Goal: Book appointment/travel/reservation

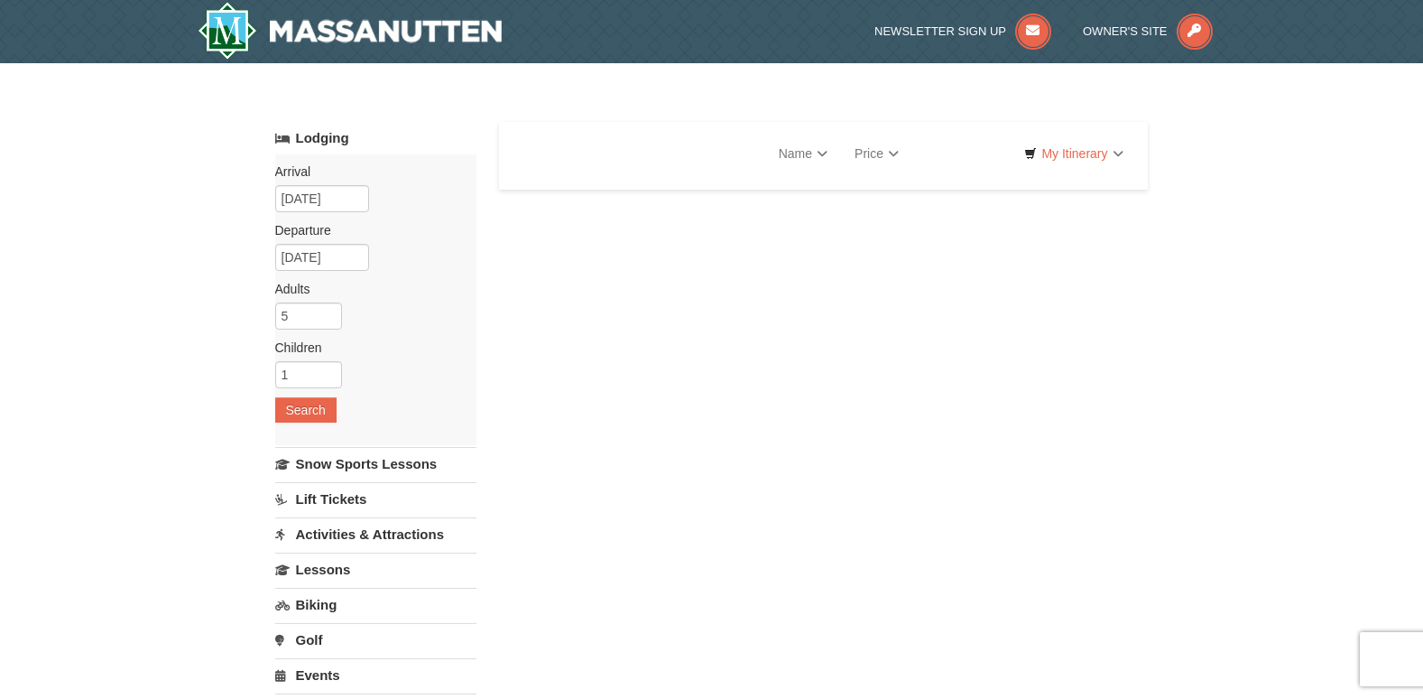
select select "10"
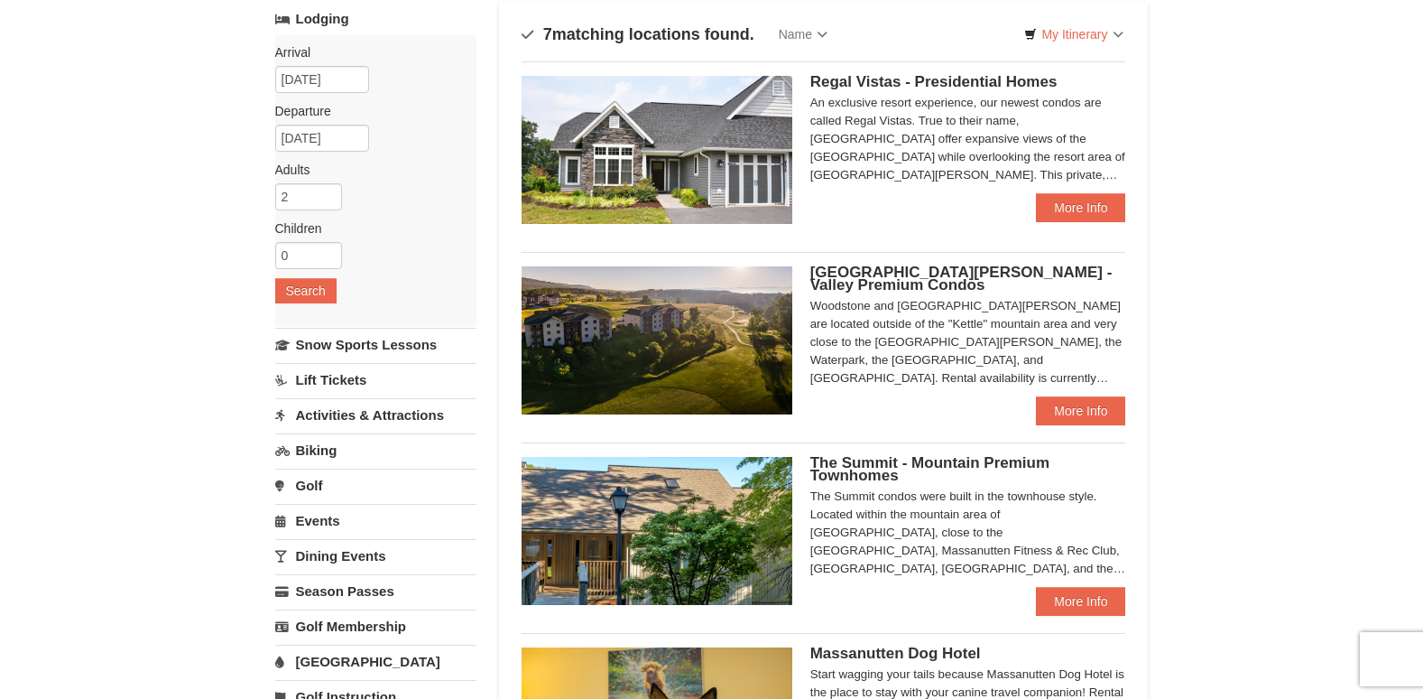
scroll to position [90, 0]
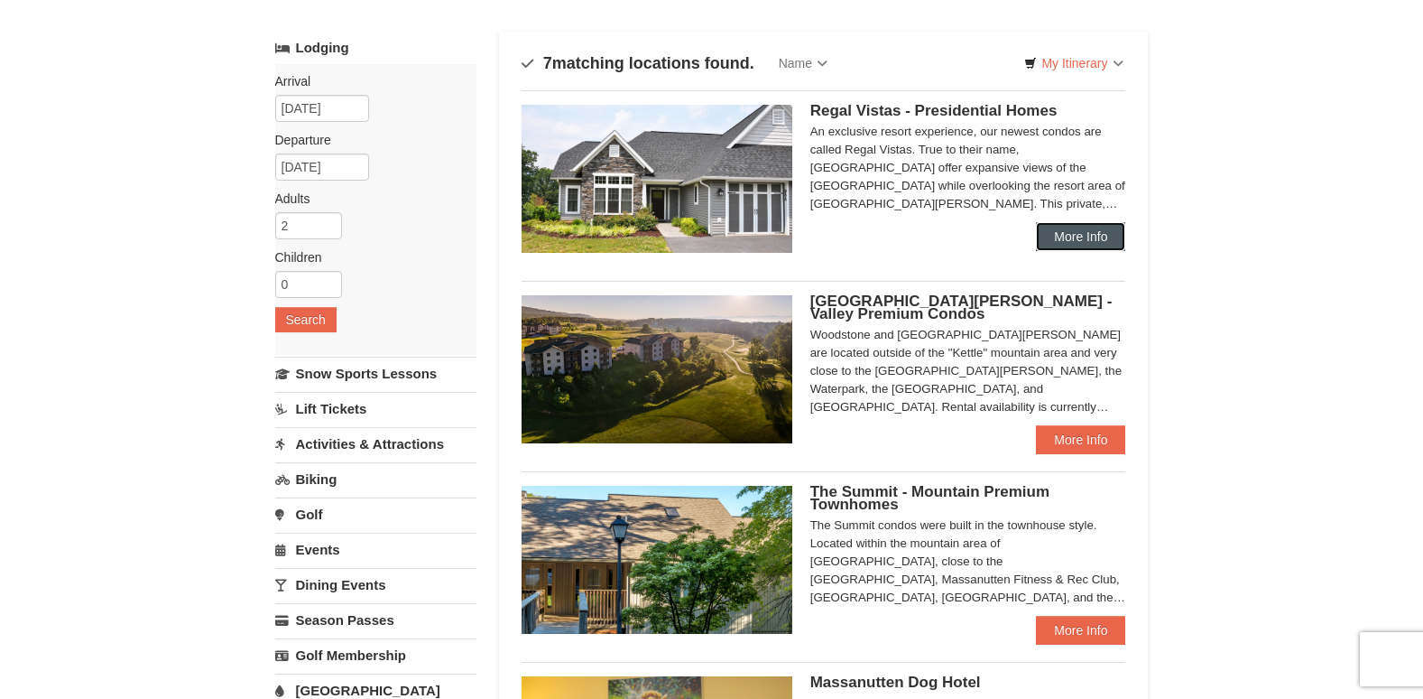
click at [1067, 227] on link "More Info" at bounding box center [1080, 236] width 89 height 29
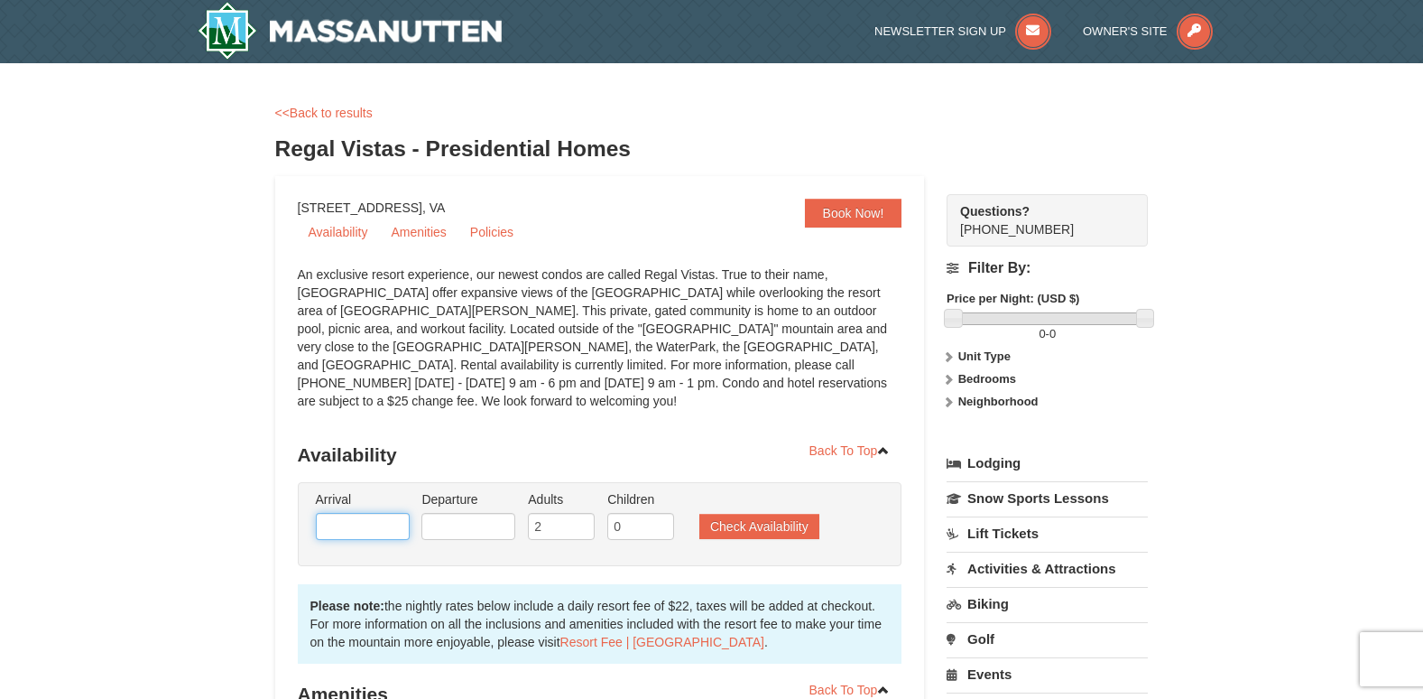
click at [356, 516] on input "text" at bounding box center [363, 526] width 94 height 27
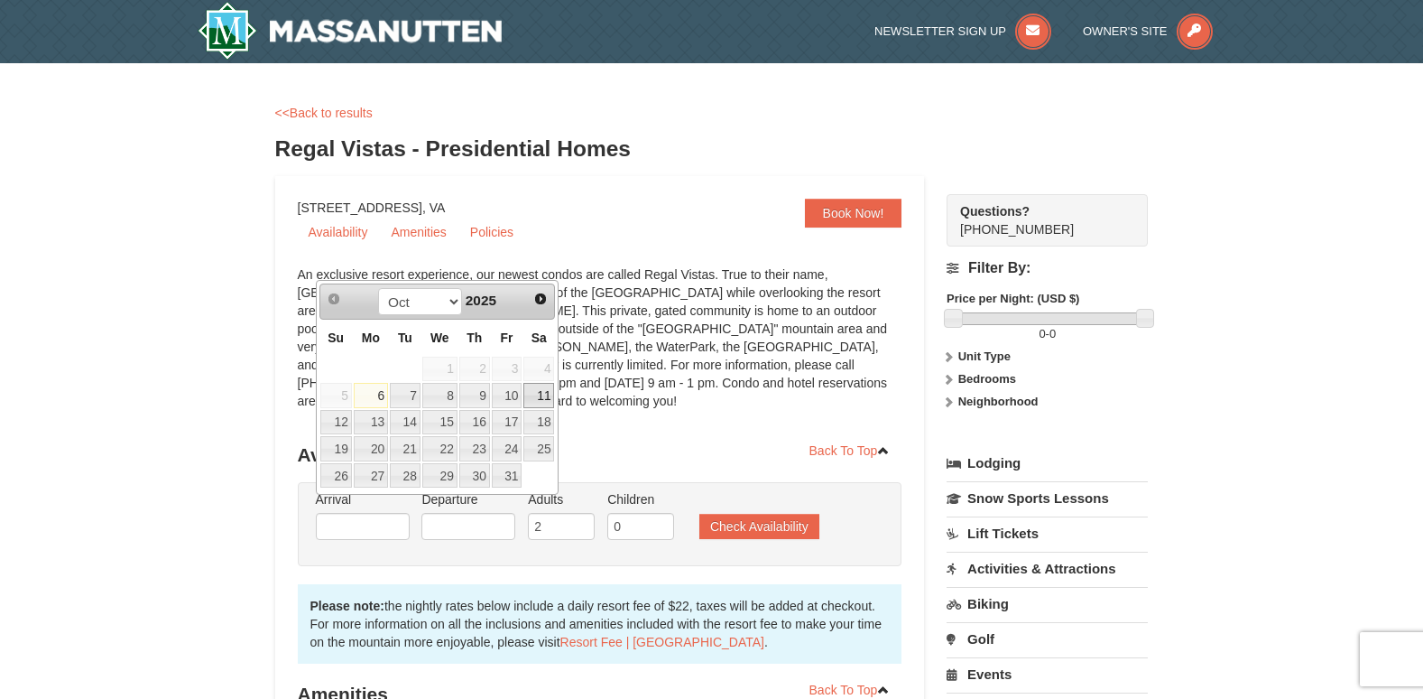
click at [541, 391] on link "11" at bounding box center [539, 395] width 31 height 25
type input "[DATE]"
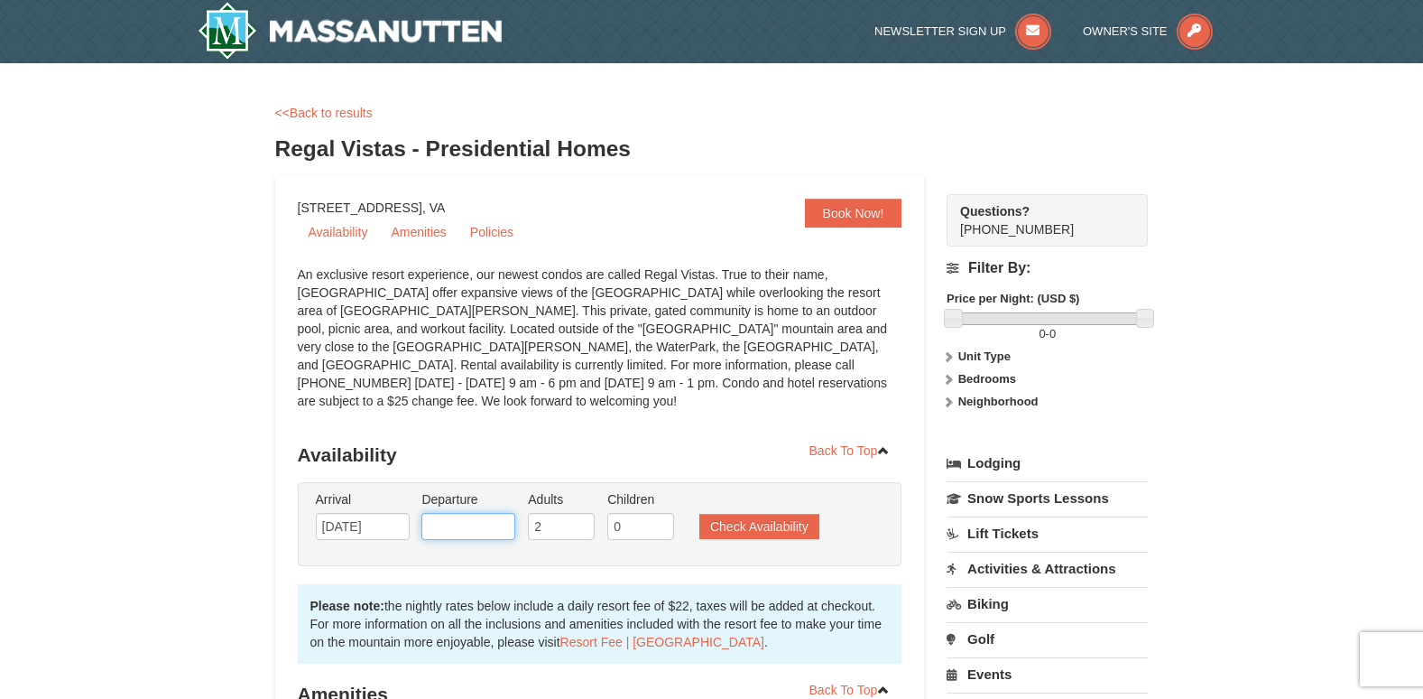
click at [490, 513] on input "text" at bounding box center [469, 526] width 94 height 27
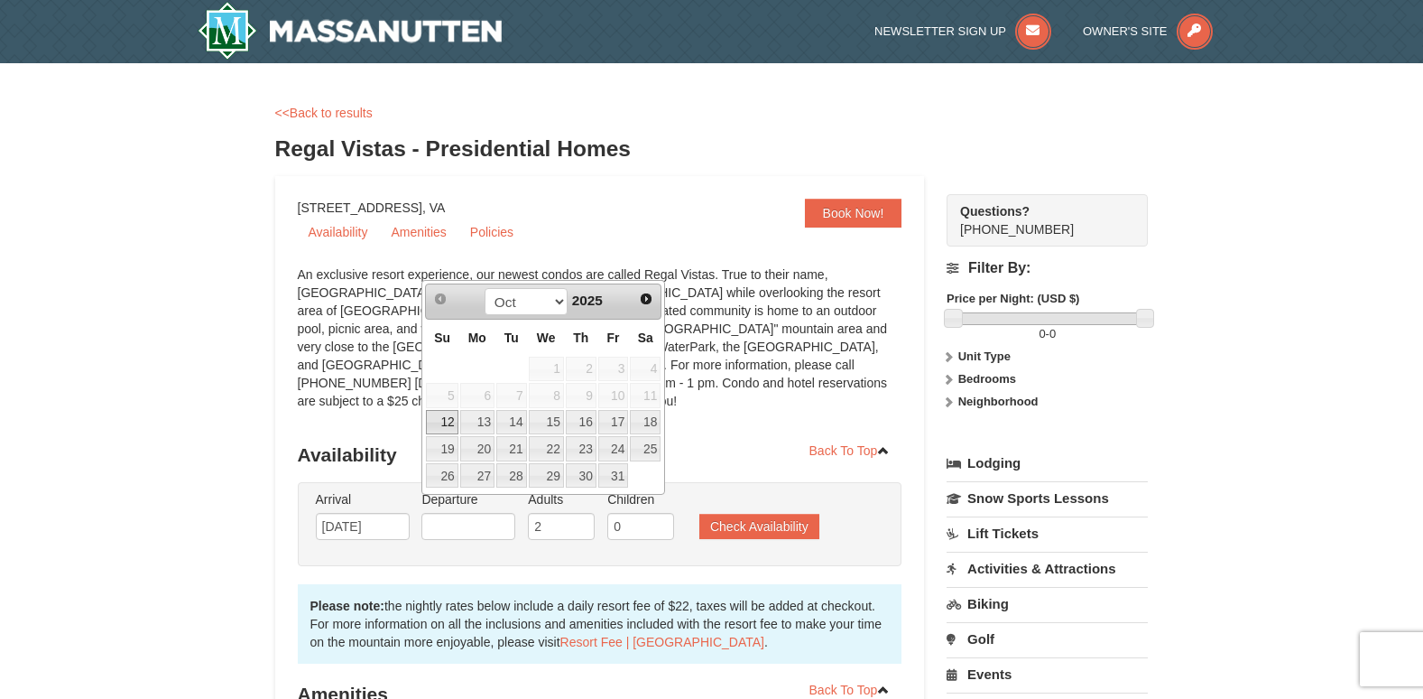
click at [436, 418] on link "12" at bounding box center [442, 422] width 32 height 25
type input "[DATE]"
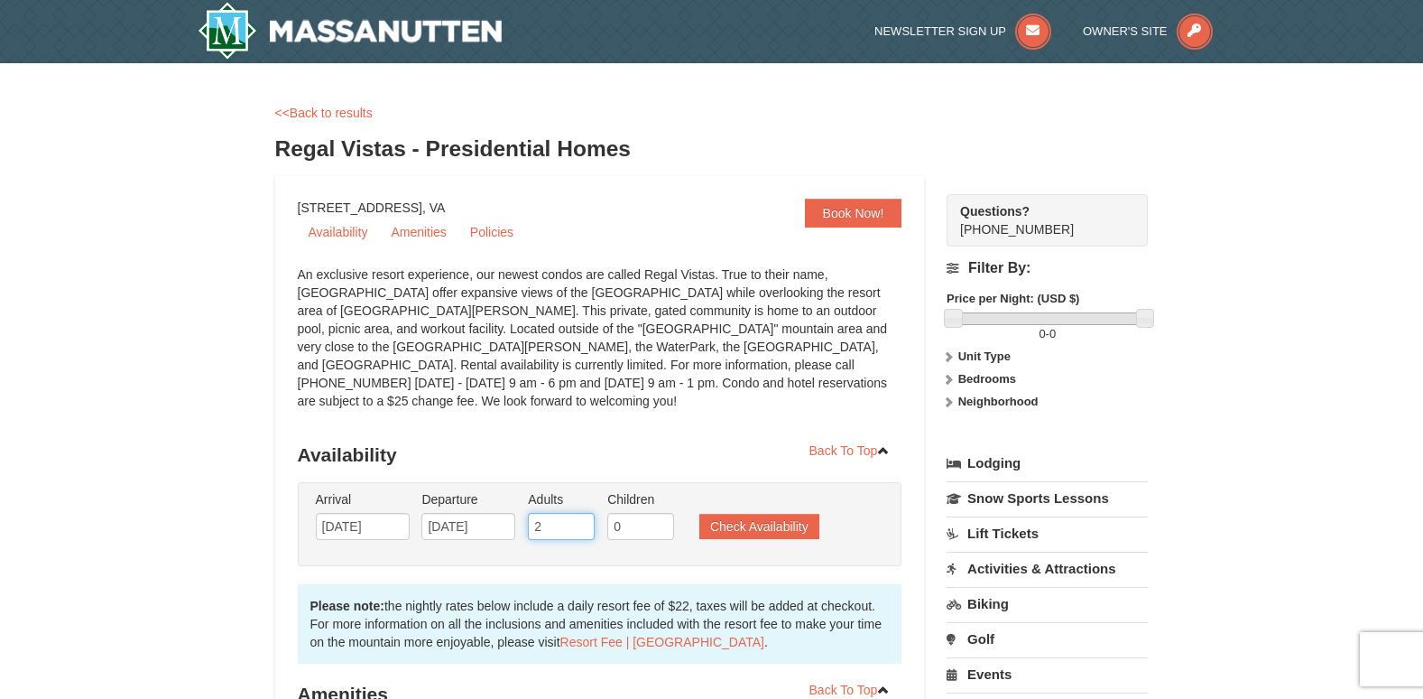
drag, startPoint x: 547, startPoint y: 516, endPoint x: 440, endPoint y: 493, distance: 109.1
click at [440, 493] on ul "Arrival Please format dates MM/DD/YYYY Please format dates MM/DD/YYYY 10/11/202…" at bounding box center [590, 519] width 559 height 59
click at [580, 513] on input "3" at bounding box center [561, 526] width 67 height 27
click at [580, 513] on input "4" at bounding box center [561, 526] width 67 height 27
type input "5"
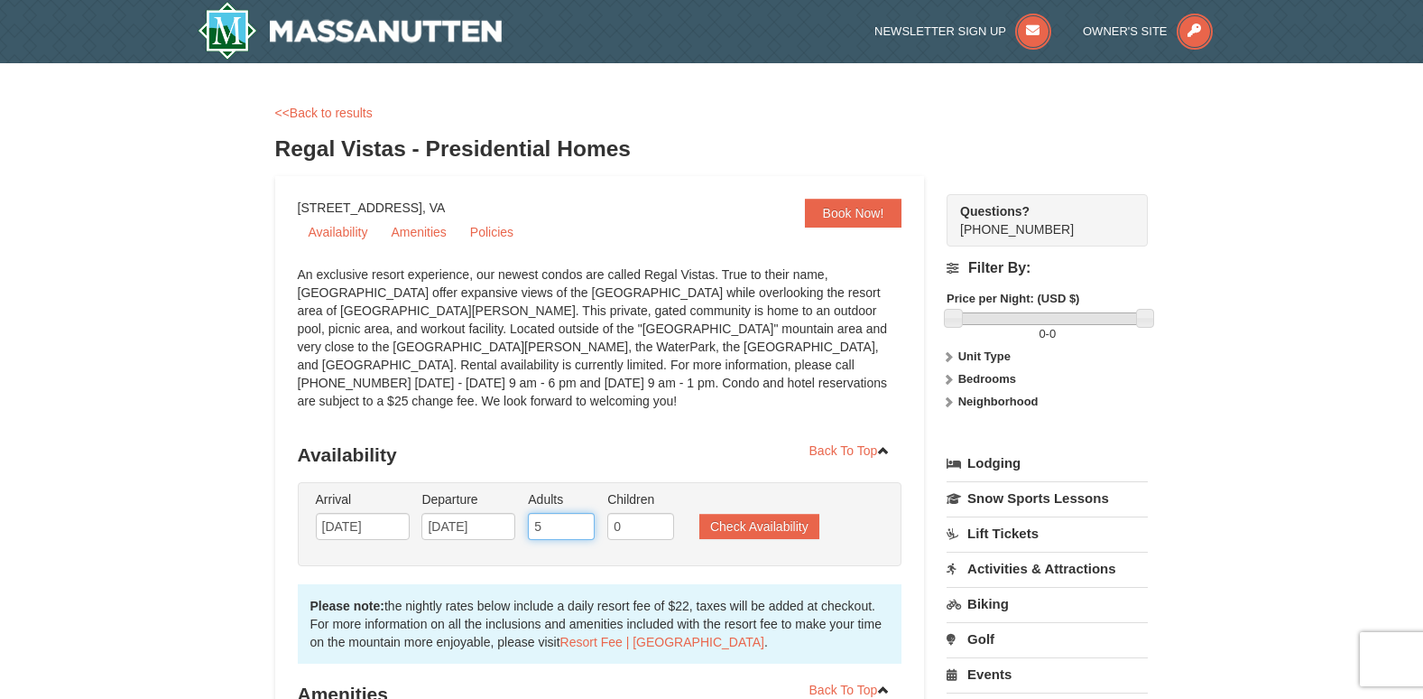
click at [580, 513] on input "5" at bounding box center [561, 526] width 67 height 27
drag, startPoint x: 649, startPoint y: 508, endPoint x: 565, endPoint y: 500, distance: 84.3
click at [565, 500] on ul "Arrival Please format dates MM/DD/YYYY Please format dates MM/DD/YYYY 10/11/202…" at bounding box center [590, 519] width 559 height 59
type input "1"
click at [580, 513] on input "6" at bounding box center [561, 526] width 67 height 27
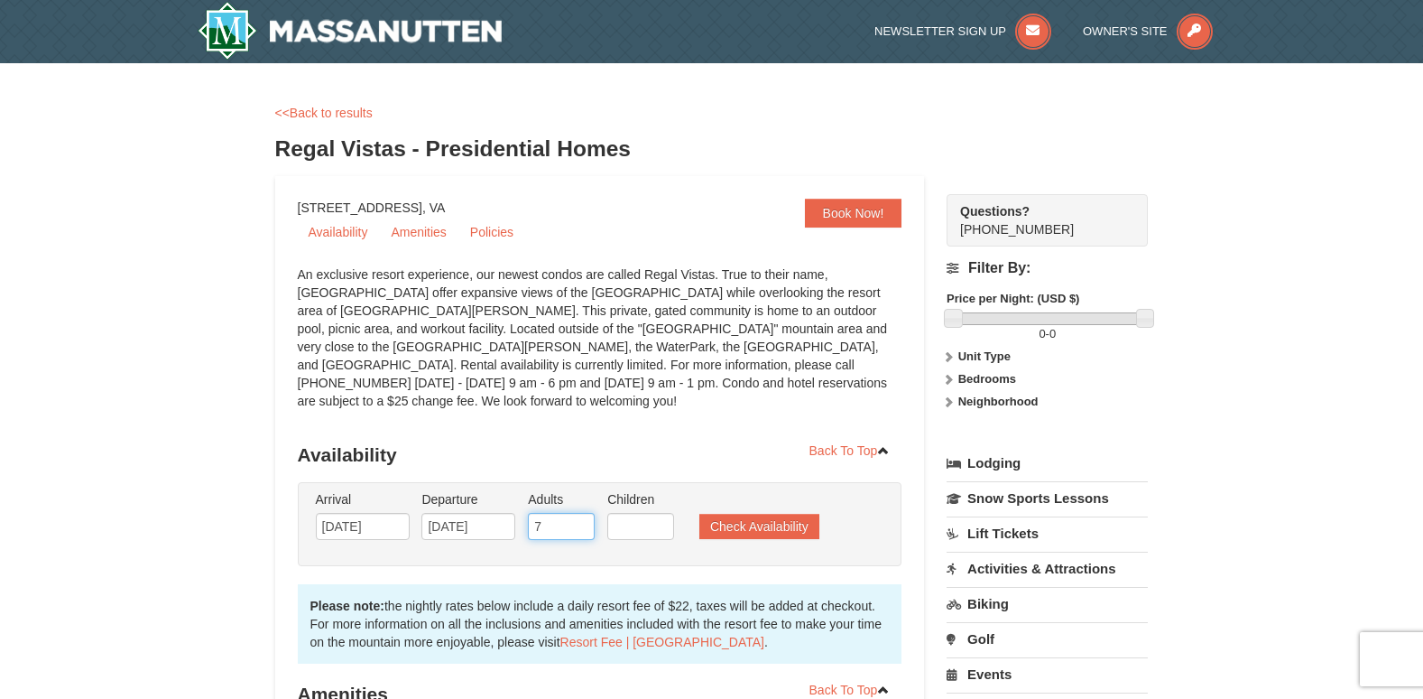
type input "7"
click at [580, 513] on input "7" at bounding box center [561, 526] width 67 height 27
click at [774, 514] on button "Check Availability" at bounding box center [760, 526] width 120 height 25
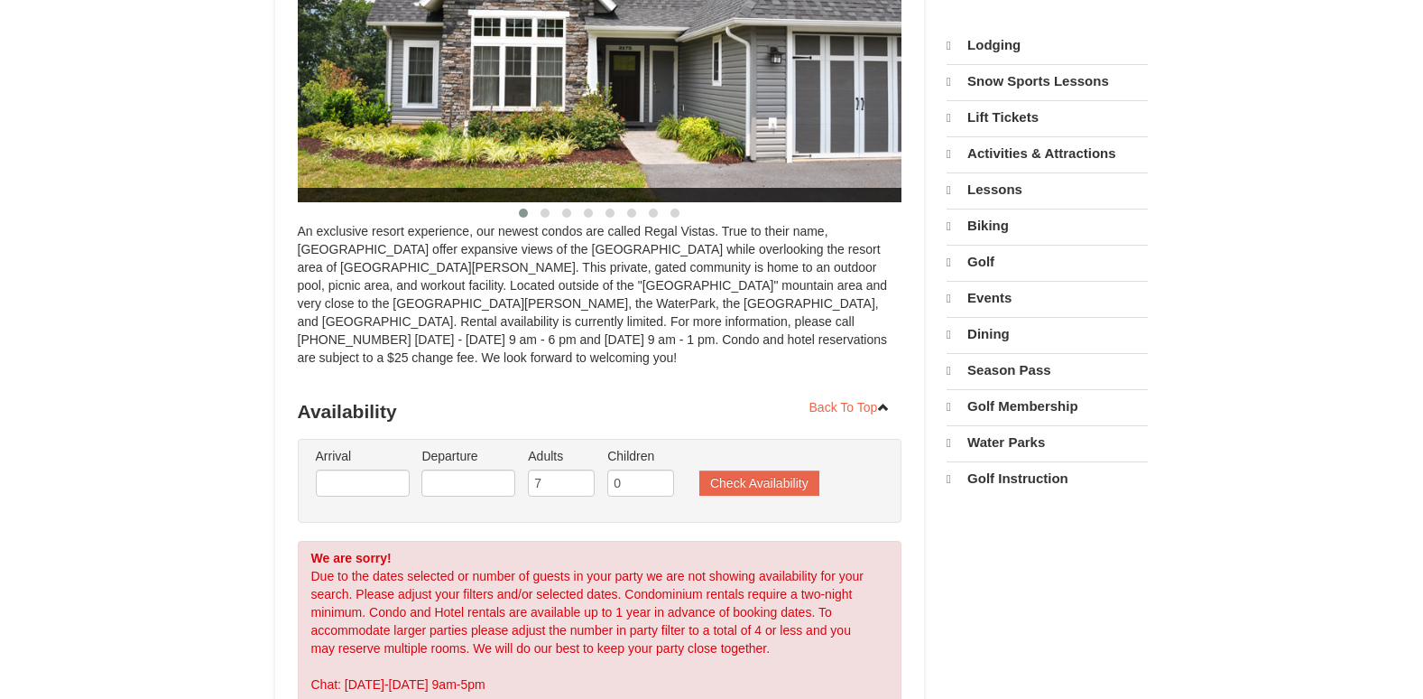
scroll to position [401, 0]
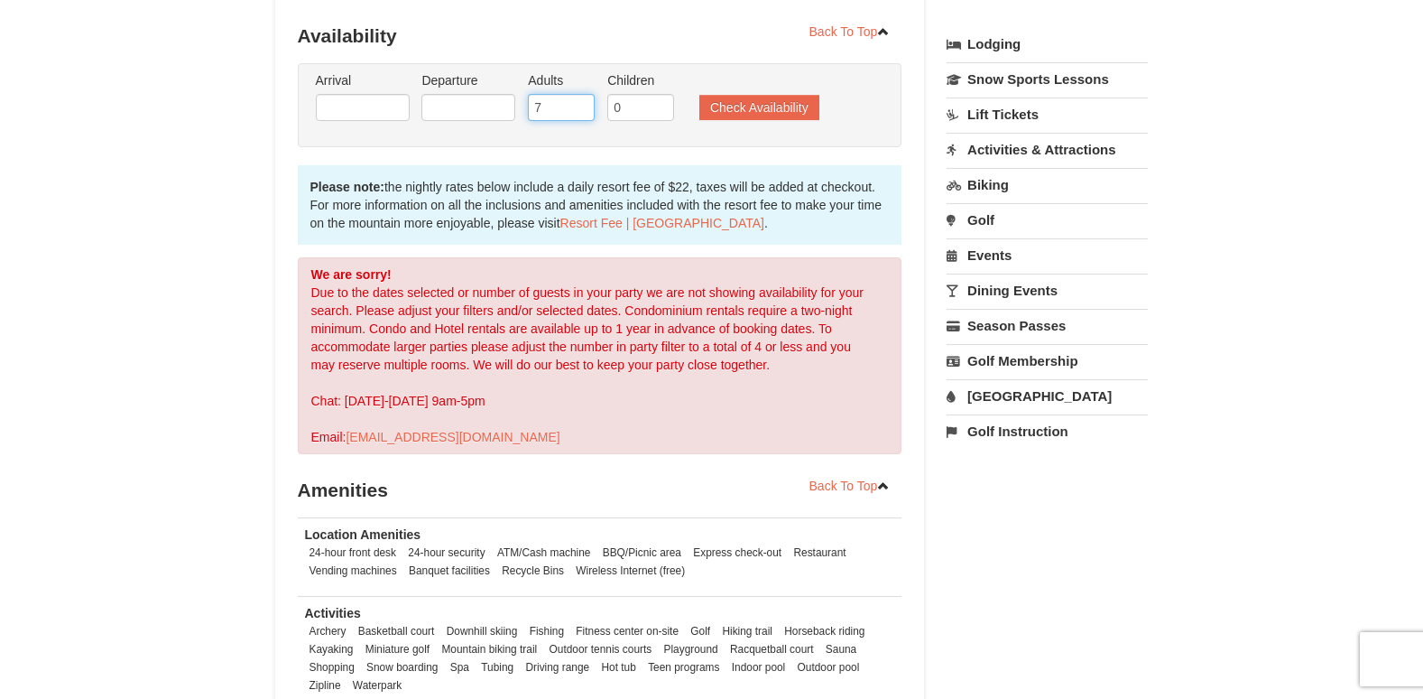
drag, startPoint x: 556, startPoint y: 90, endPoint x: 286, endPoint y: 79, distance: 270.1
click at [286, 79] on div "Book Now! 1822 Resort Drive, Massanutten, VA Availability Amenities Policies ‹ ›" at bounding box center [600, 291] width 650 height 1068
type input "3"
click at [740, 95] on button "Check Availability" at bounding box center [760, 107] width 120 height 25
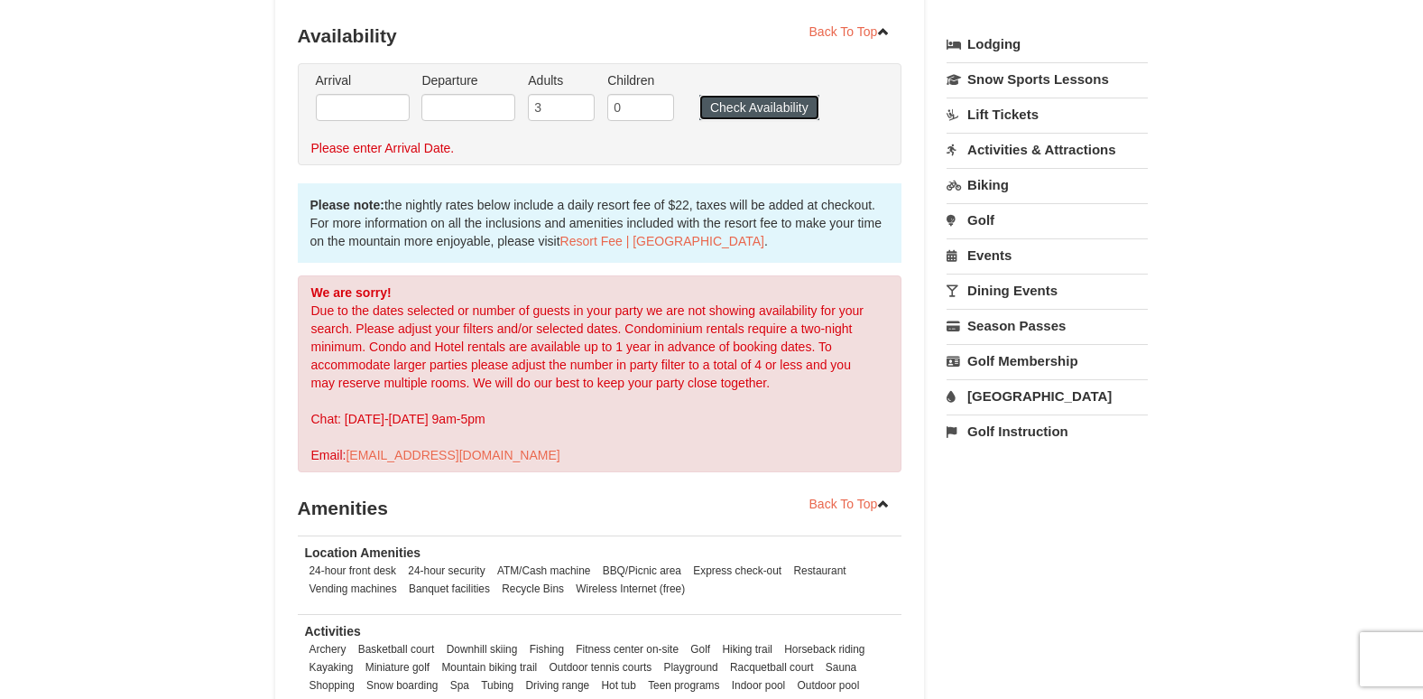
click at [740, 95] on button "Check Availability" at bounding box center [760, 107] width 120 height 25
click at [377, 94] on input "text" at bounding box center [363, 107] width 94 height 27
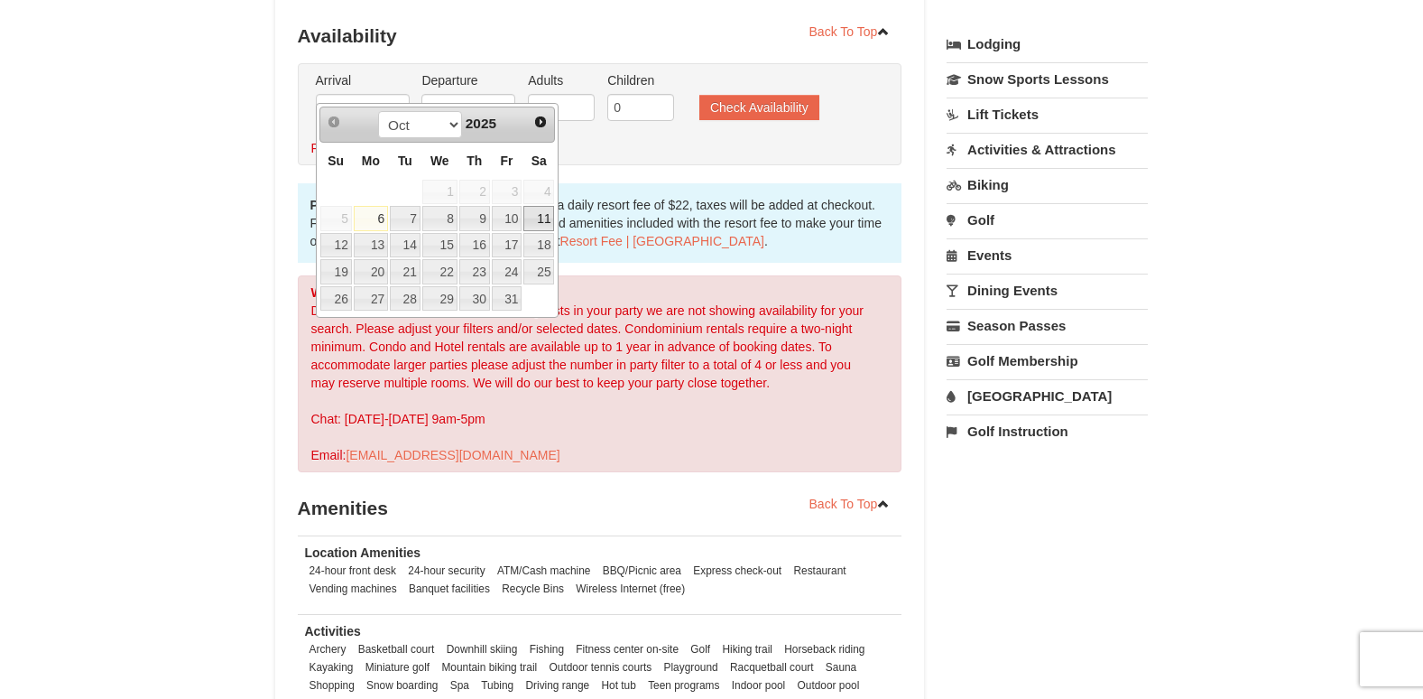
click at [533, 220] on link "11" at bounding box center [539, 218] width 31 height 25
type input "10/11/2025"
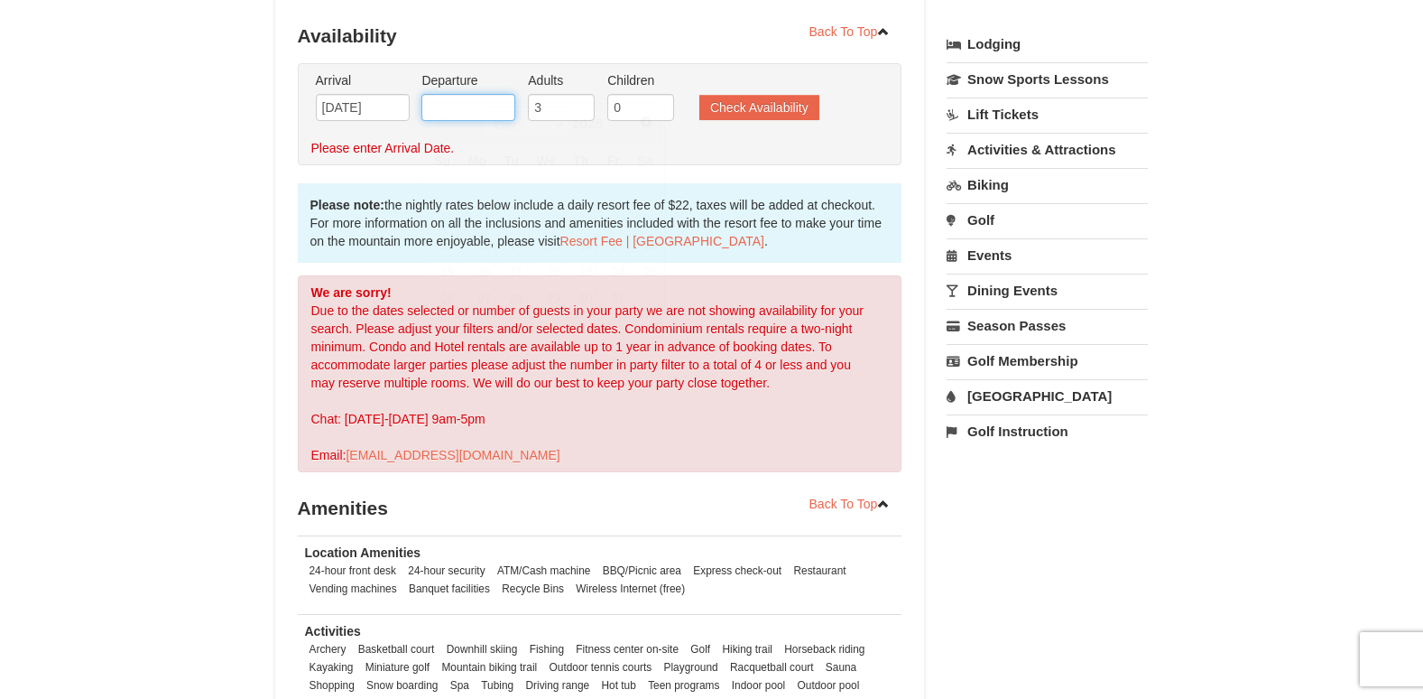
drag, startPoint x: 472, startPoint y: 86, endPoint x: 496, endPoint y: 96, distance: 26.3
click at [472, 94] on input "text" at bounding box center [469, 107] width 94 height 27
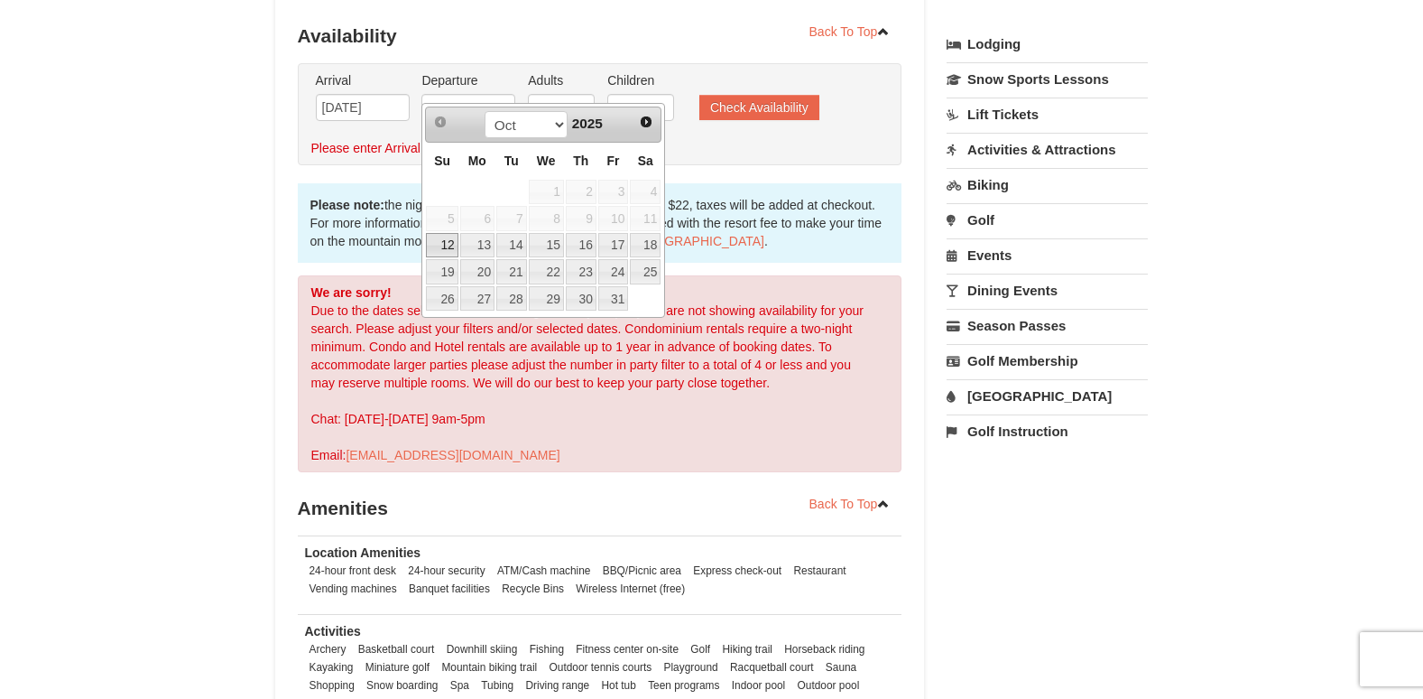
click at [437, 244] on link "12" at bounding box center [442, 245] width 32 height 25
type input "[DATE]"
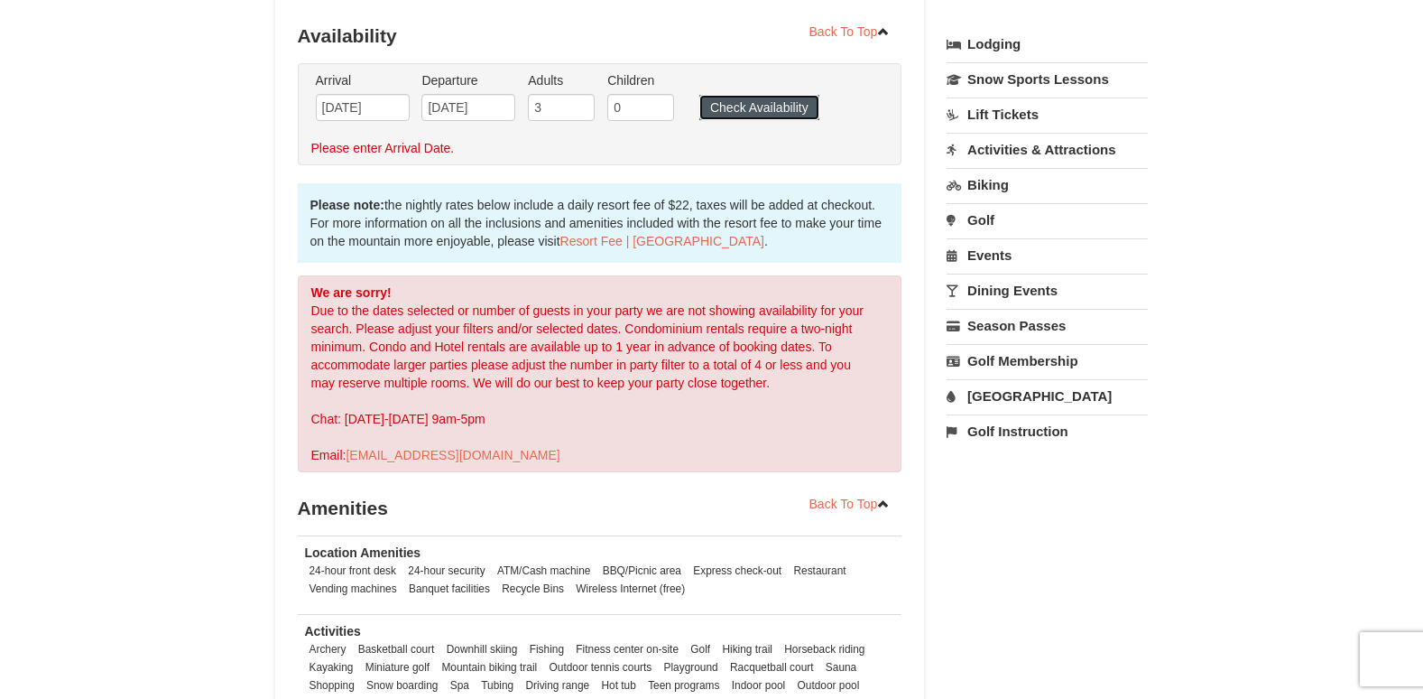
click at [751, 95] on button "Check Availability" at bounding box center [760, 107] width 120 height 25
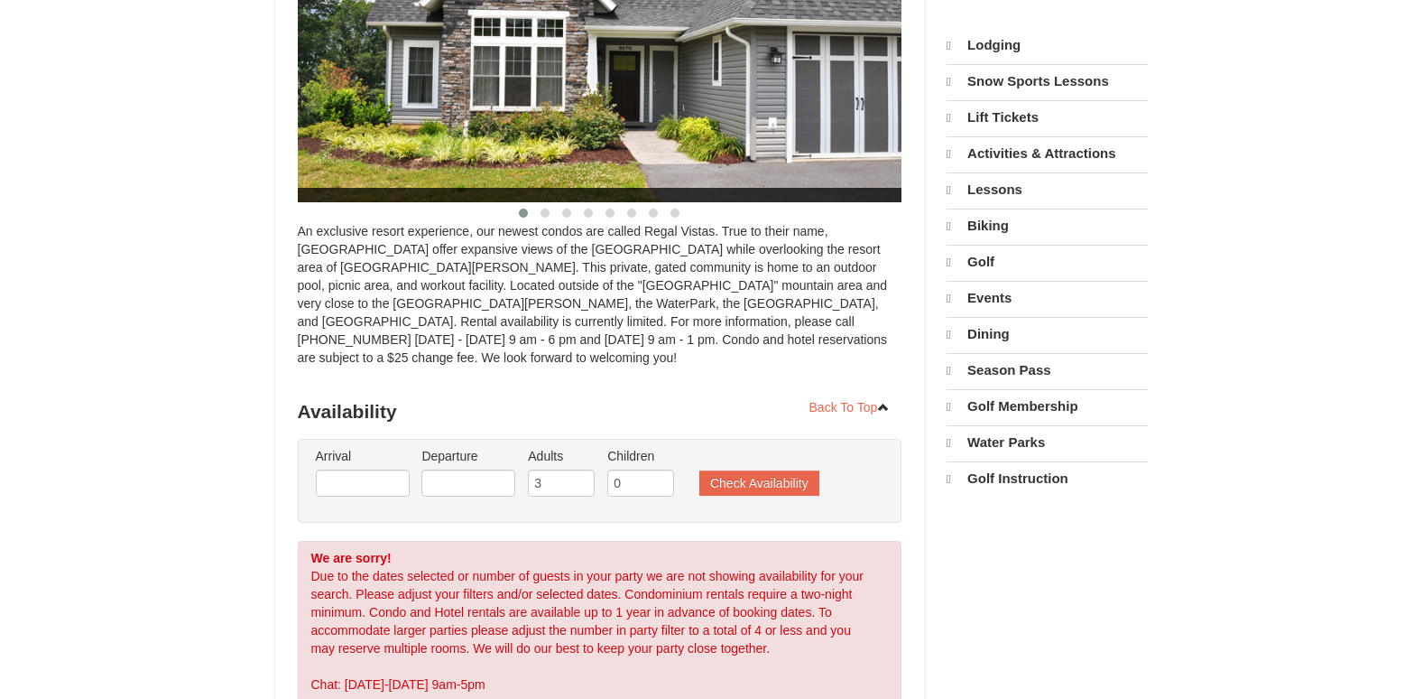
select select "10"
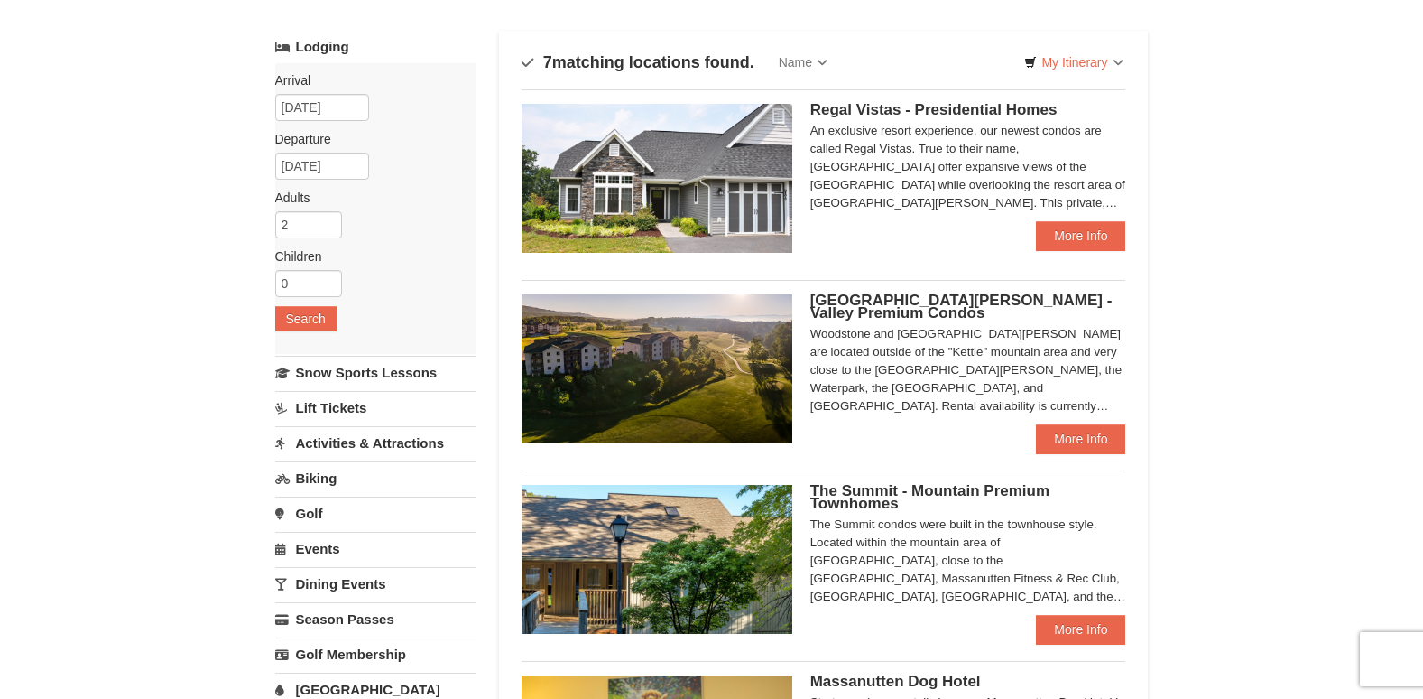
scroll to position [90, 0]
click at [1084, 450] on link "More Info" at bounding box center [1080, 439] width 89 height 29
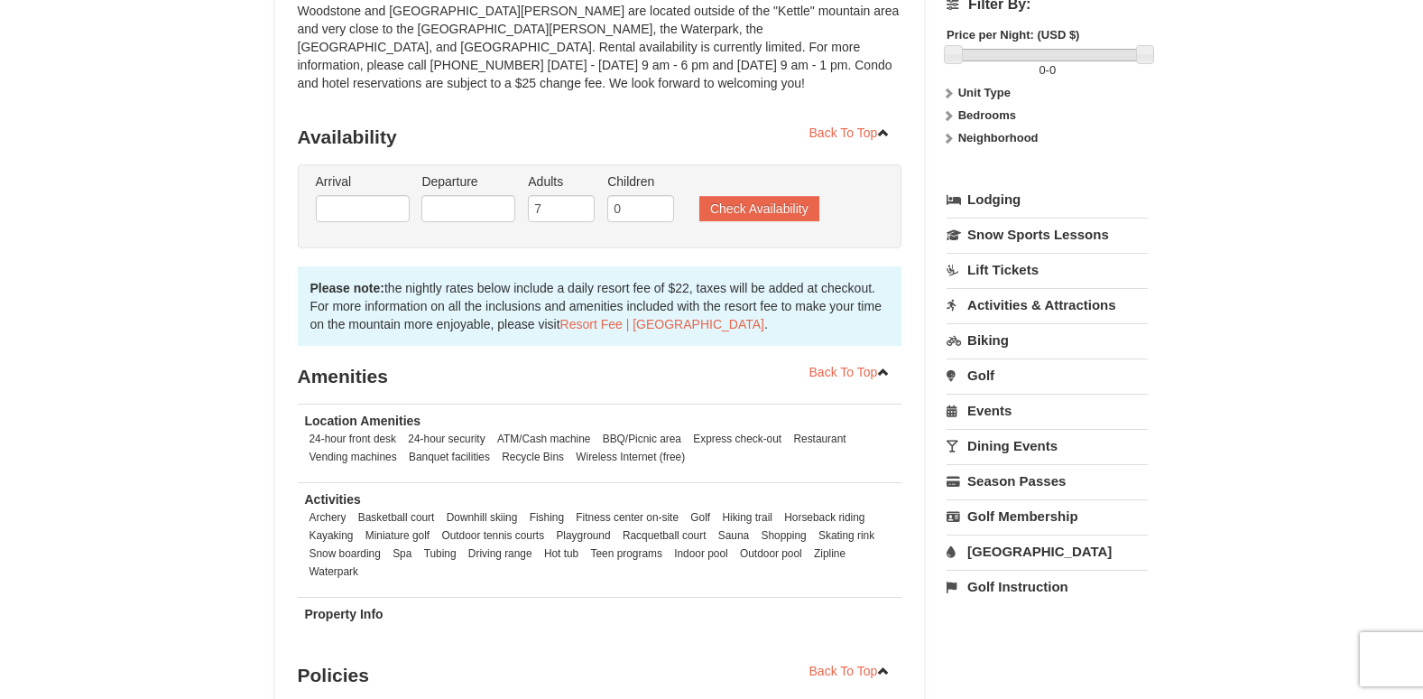
scroll to position [271, 0]
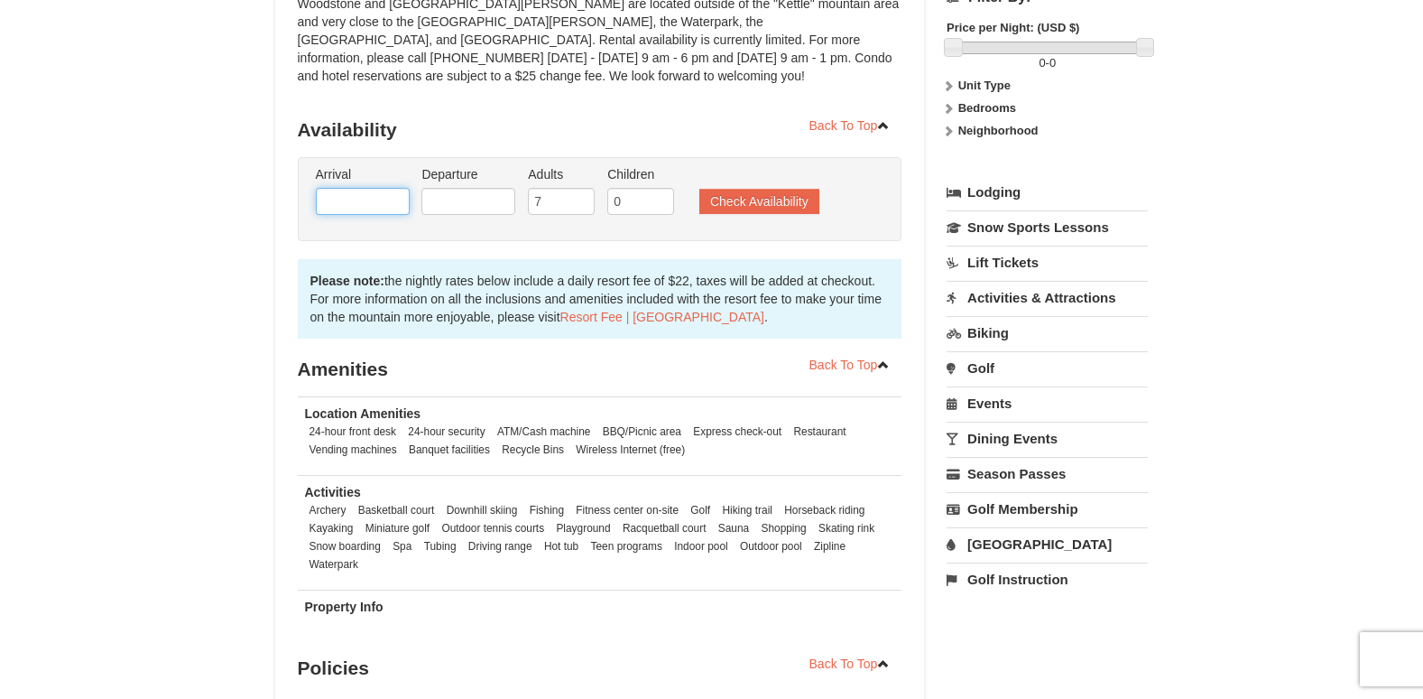
click at [360, 197] on input "text" at bounding box center [363, 201] width 94 height 27
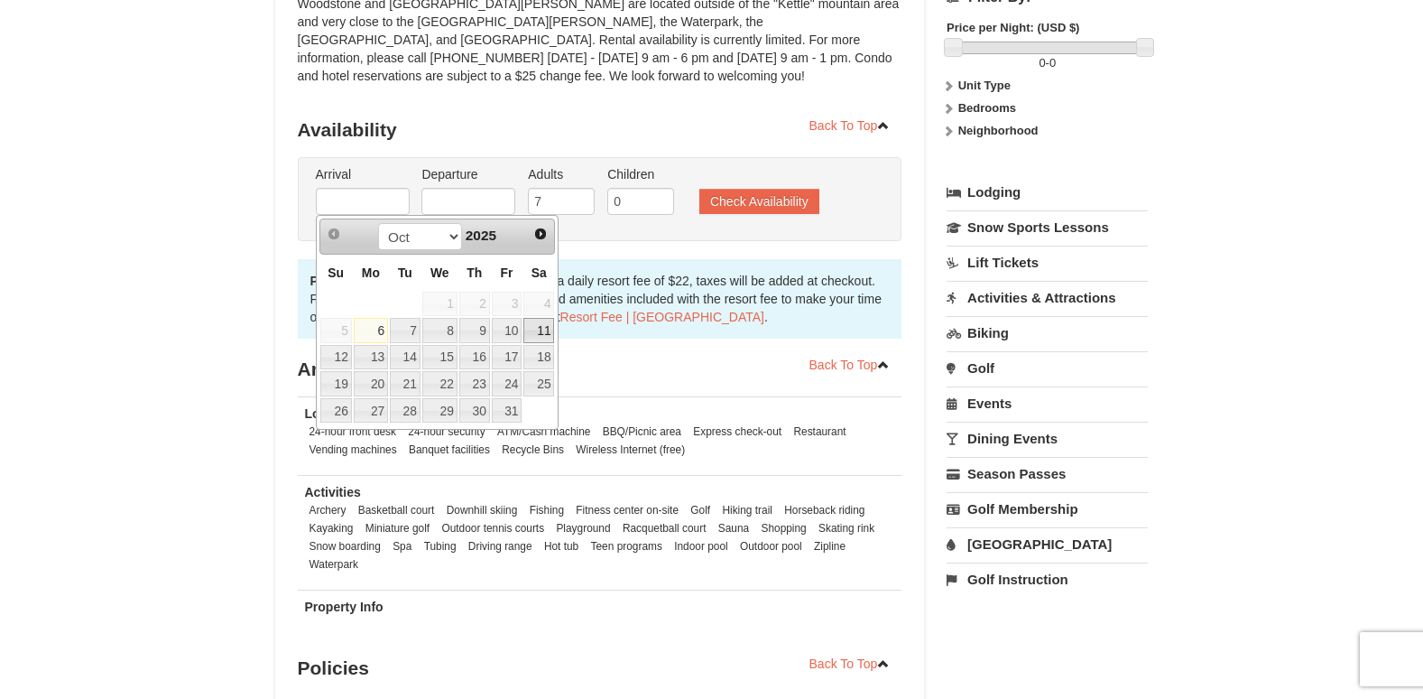
click at [539, 329] on link "11" at bounding box center [539, 330] width 31 height 25
type input "[DATE]"
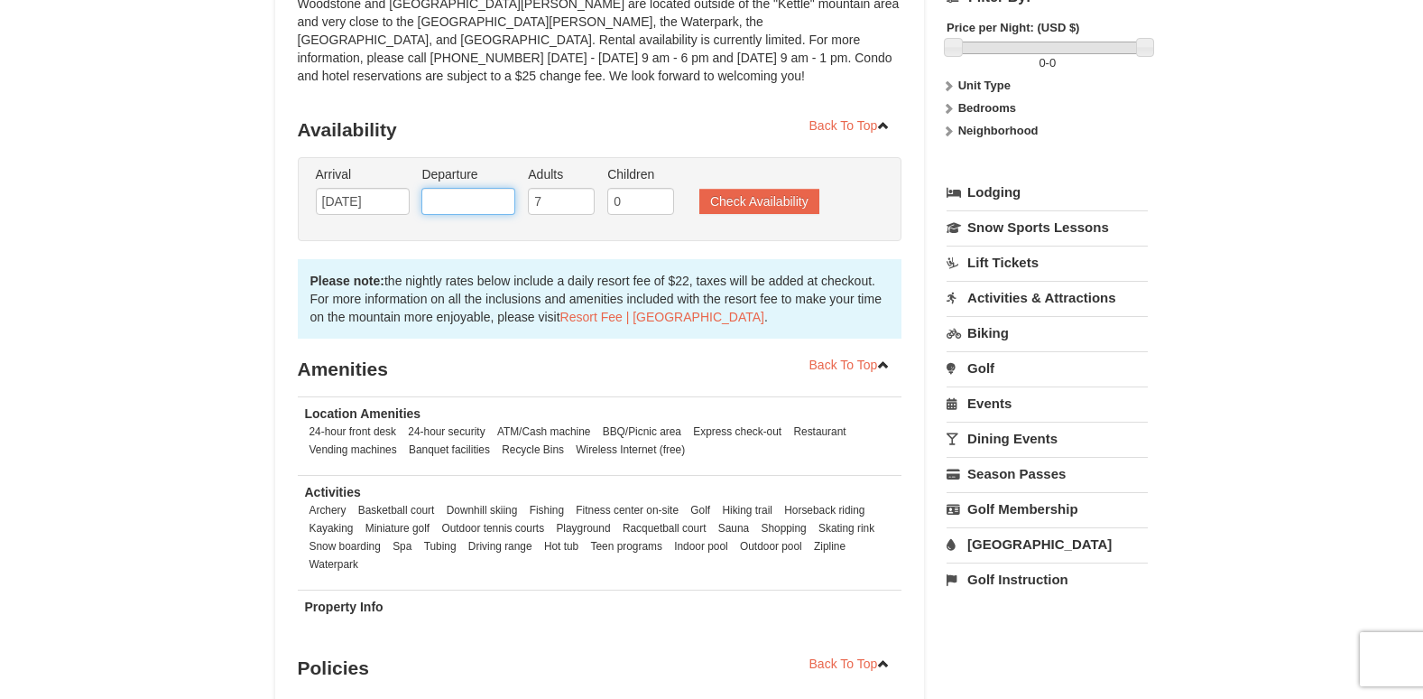
click at [487, 198] on input "text" at bounding box center [469, 201] width 94 height 27
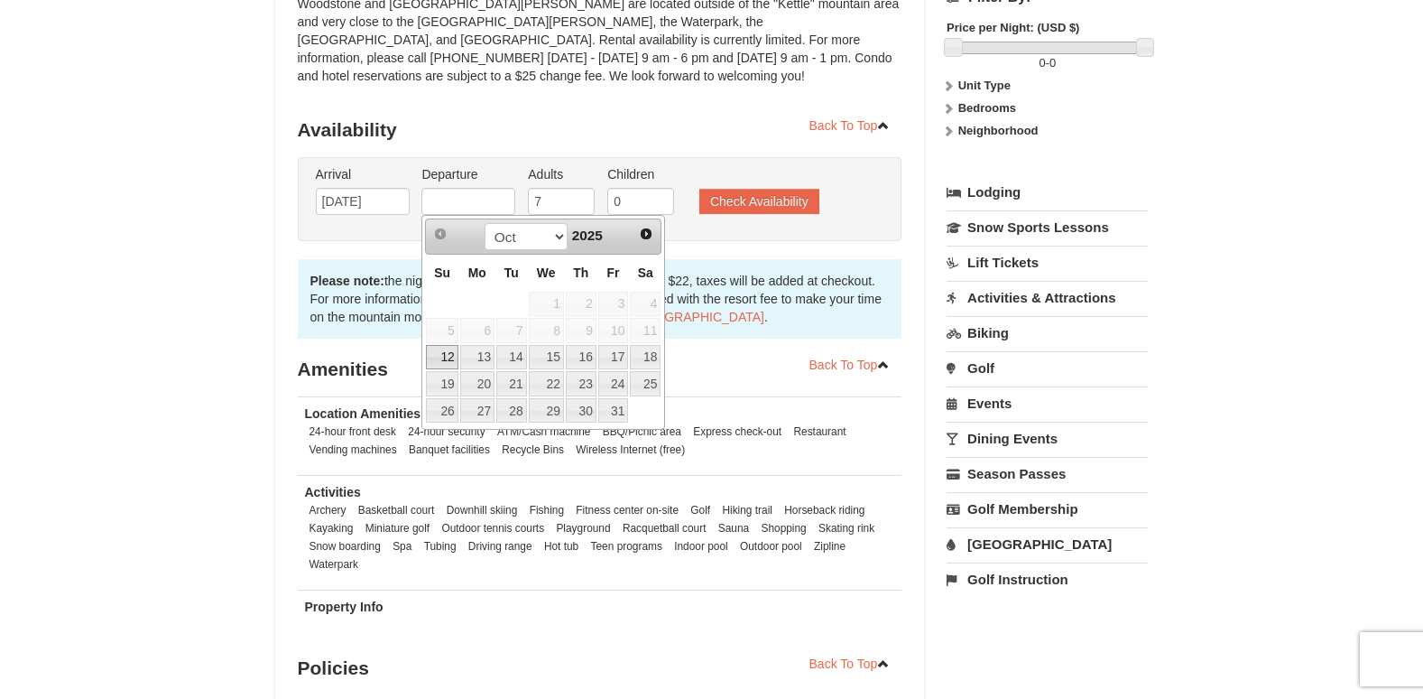
click at [445, 355] on link "12" at bounding box center [442, 357] width 32 height 25
type input "[DATE]"
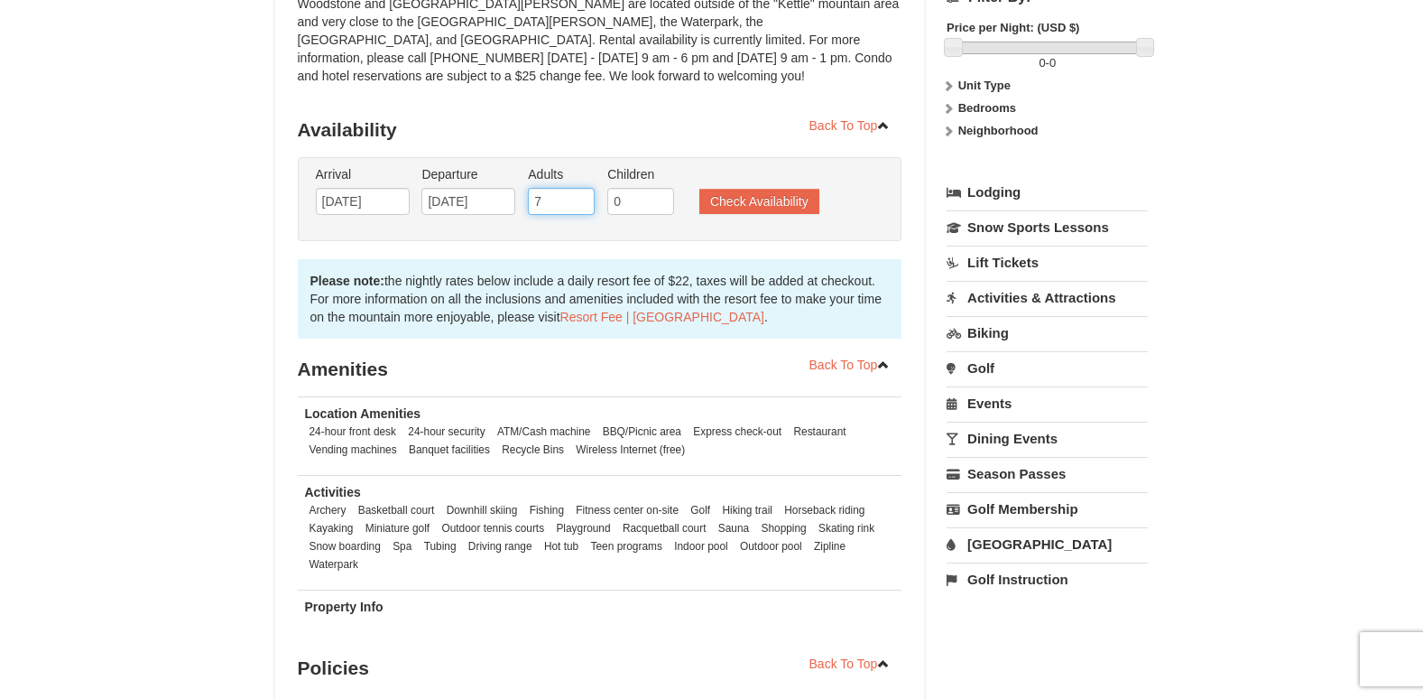
drag, startPoint x: 560, startPoint y: 199, endPoint x: 443, endPoint y: 194, distance: 116.5
click at [470, 195] on ul "Arrival Please format dates MM/DD/YYYY Please format dates MM/DD/YYYY 10/11/202…" at bounding box center [590, 194] width 559 height 59
type input "3"
click at [785, 205] on button "Check Availability" at bounding box center [760, 201] width 120 height 25
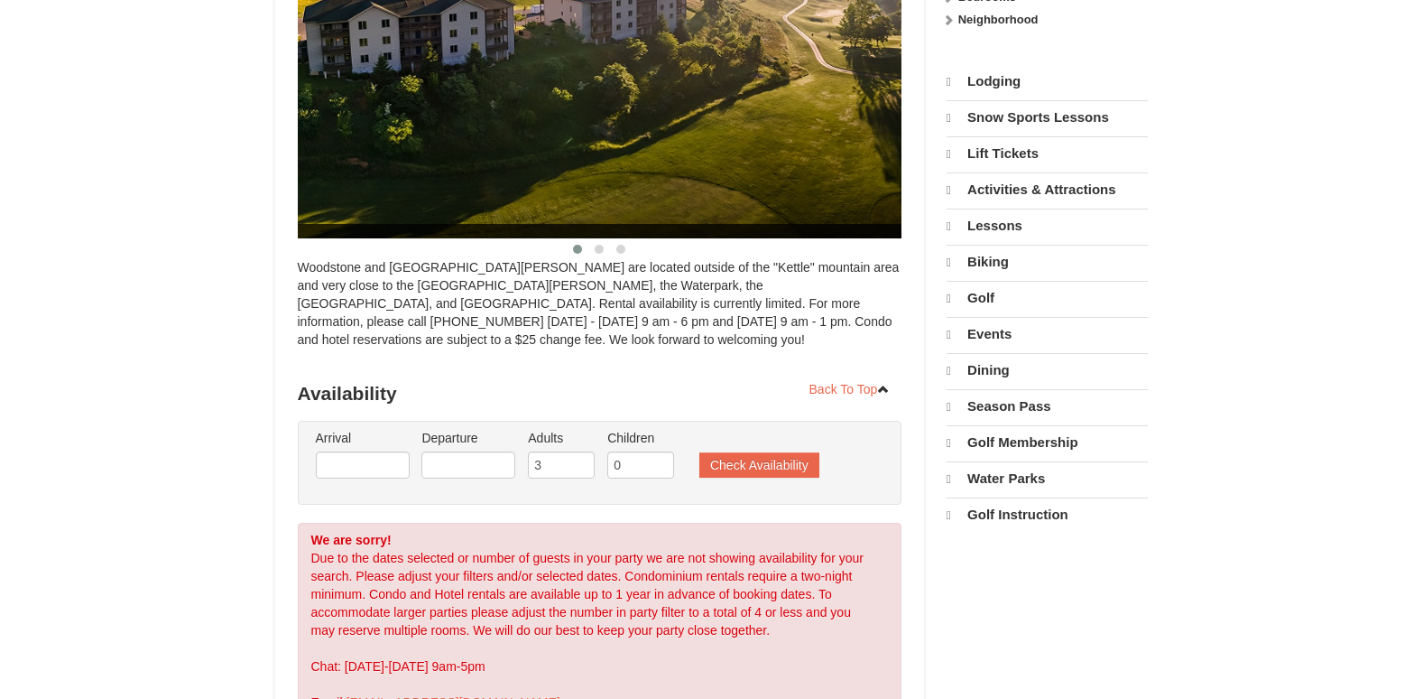
scroll to position [366, 0]
select select "10"
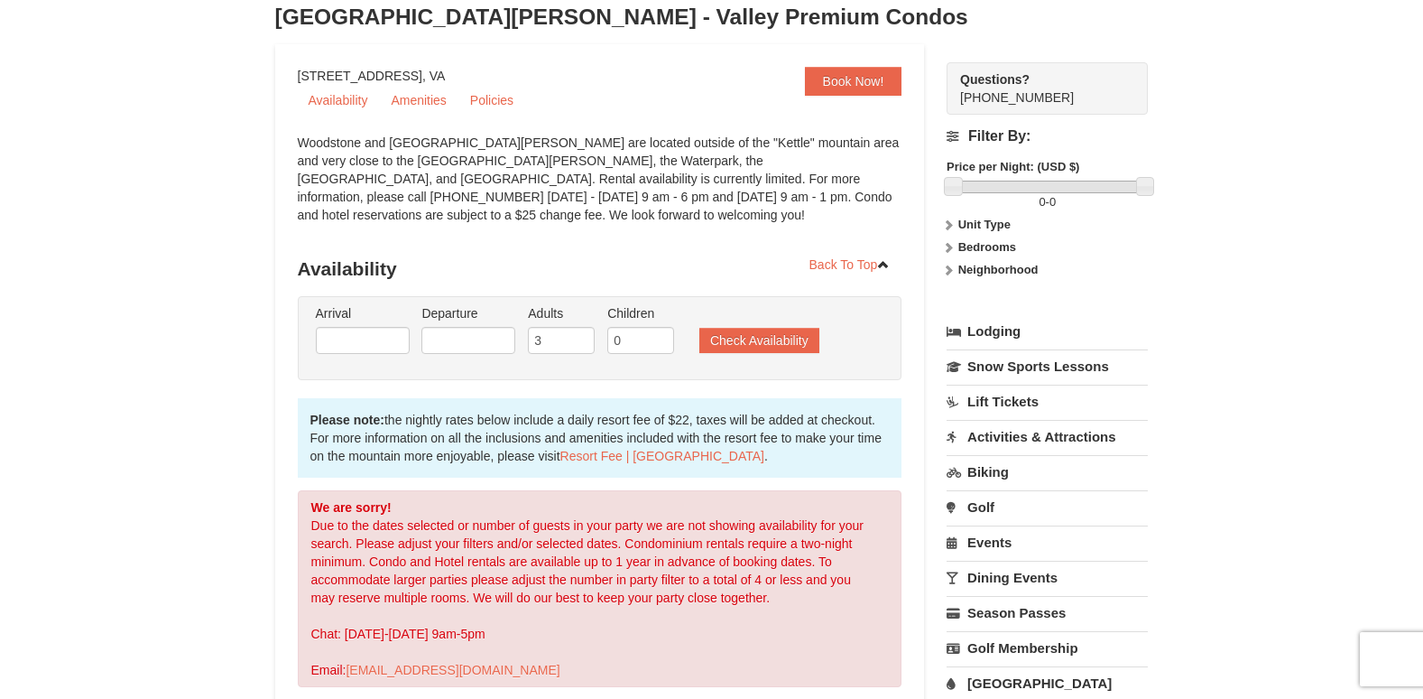
scroll to position [0, 0]
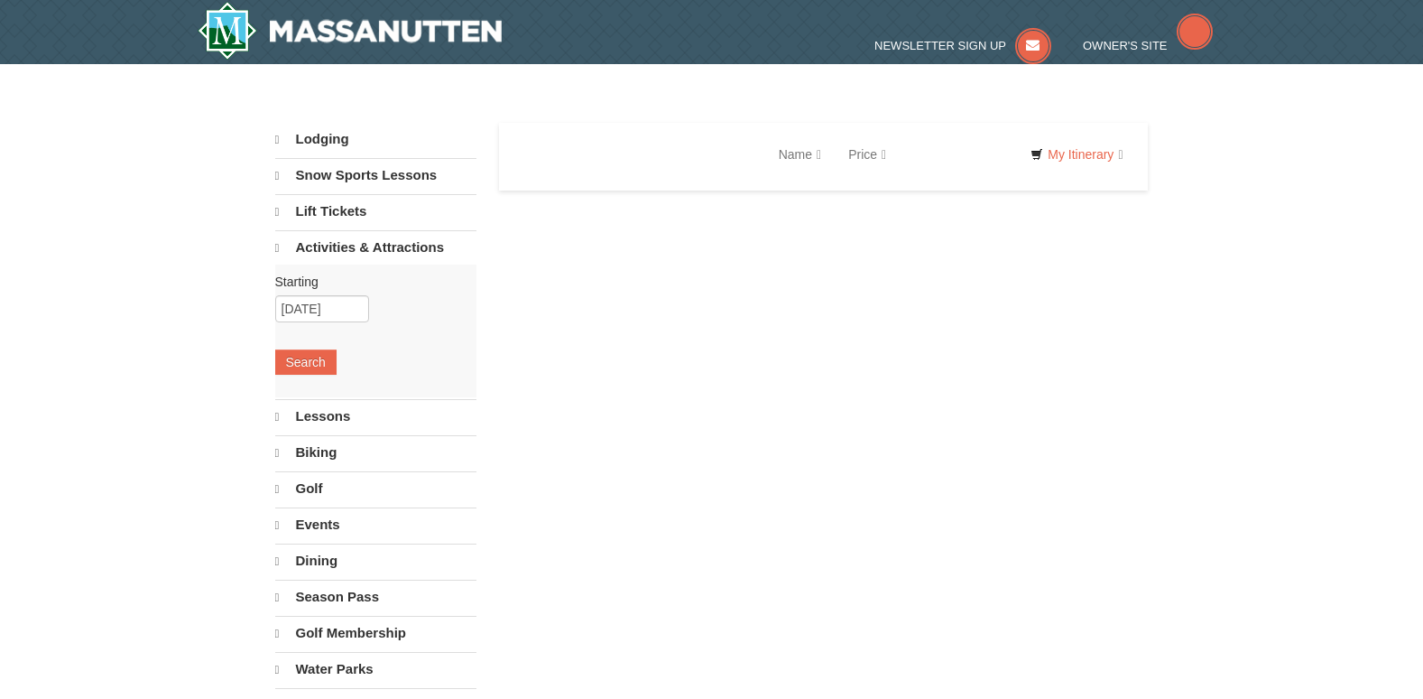
select select "10"
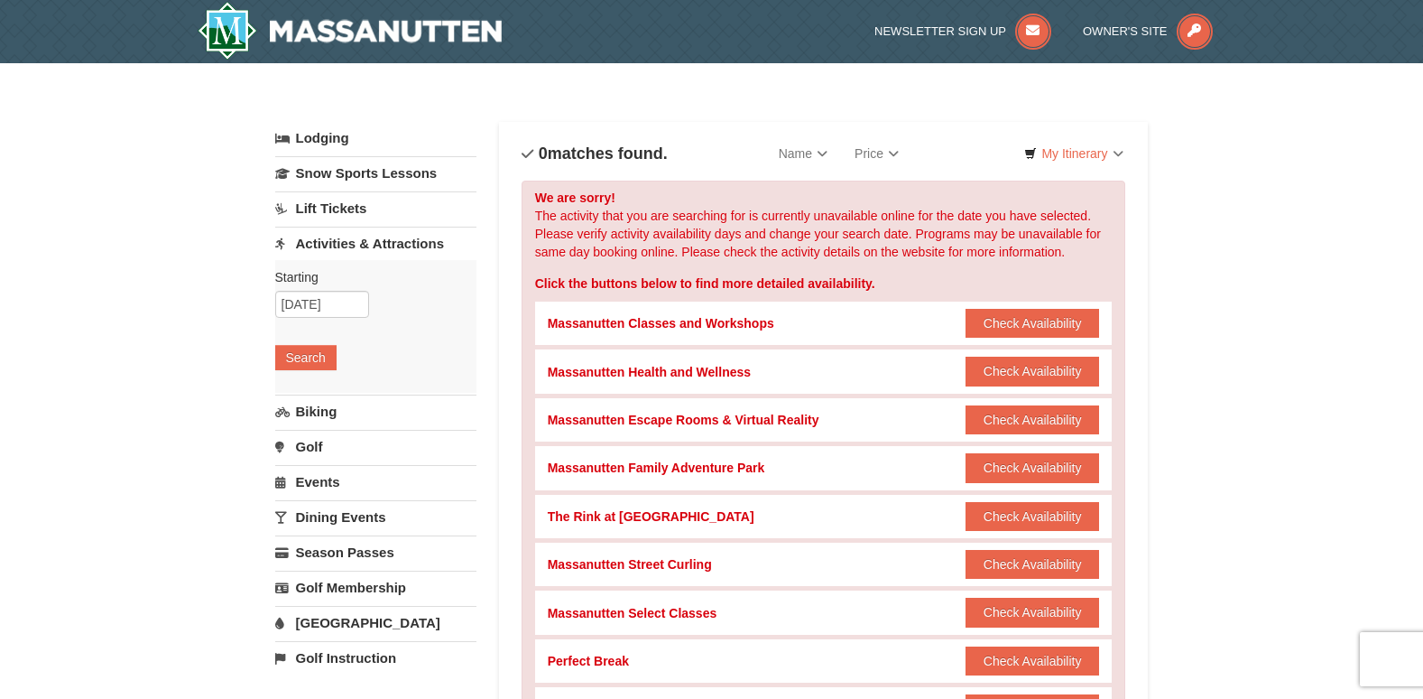
drag, startPoint x: 159, startPoint y: 466, endPoint x: 183, endPoint y: 457, distance: 26.0
click at [339, 305] on input "10/11/2025" at bounding box center [322, 304] width 94 height 27
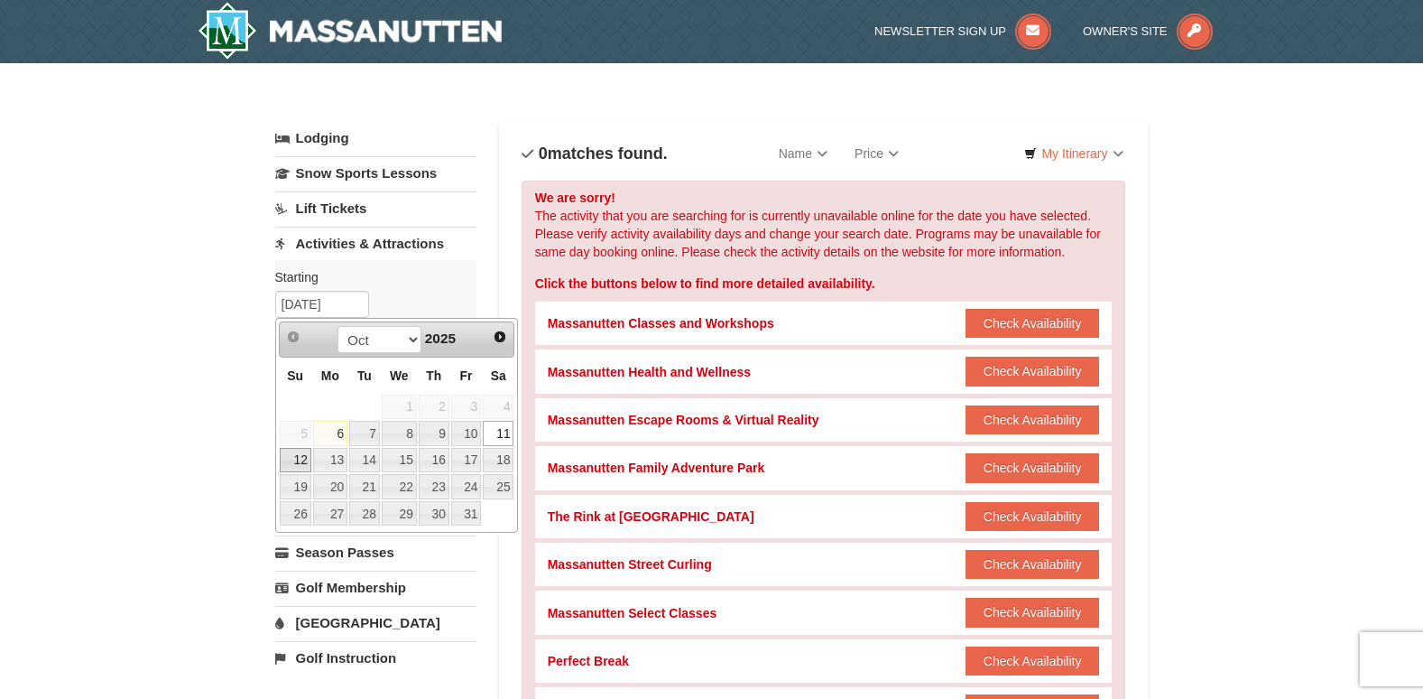
click at [301, 463] on link "12" at bounding box center [296, 460] width 32 height 25
type input "[DATE]"
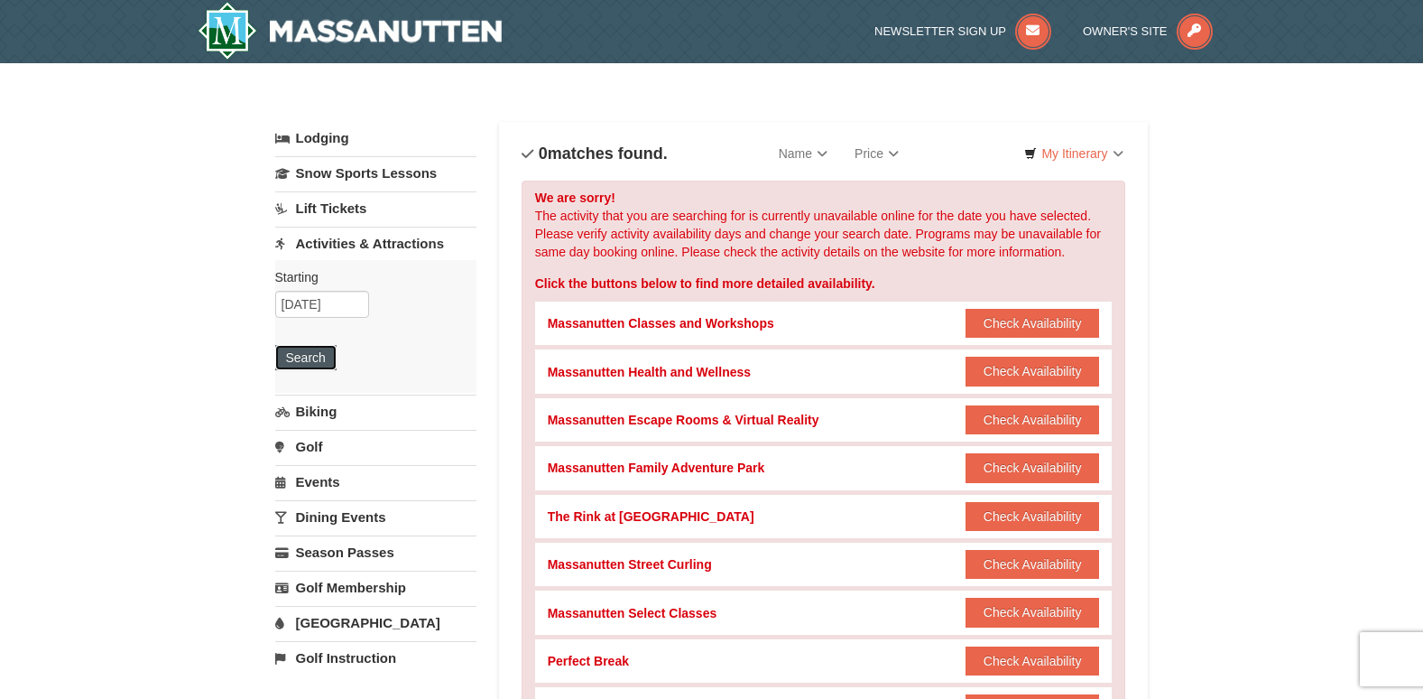
click at [311, 360] on button "Search" at bounding box center [305, 357] width 61 height 25
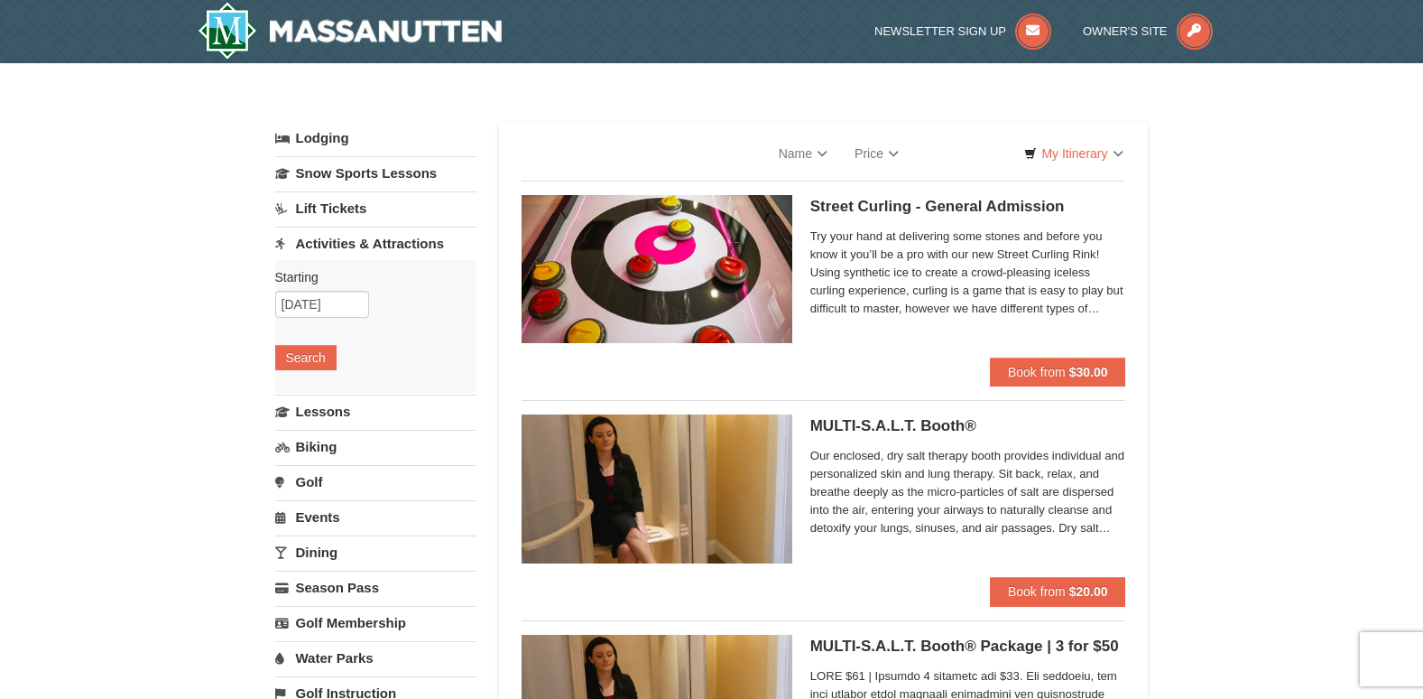
select select "10"
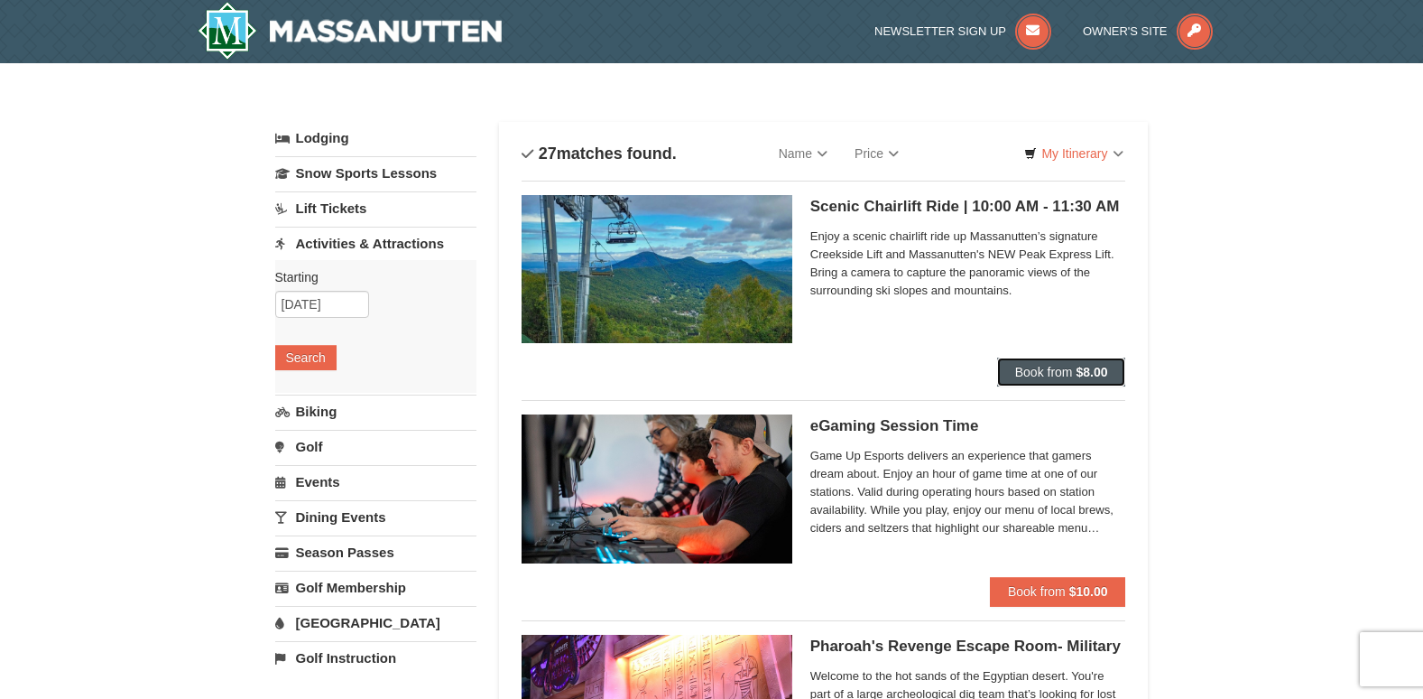
click at [1080, 362] on button "Book from $8.00" at bounding box center [1061, 371] width 129 height 29
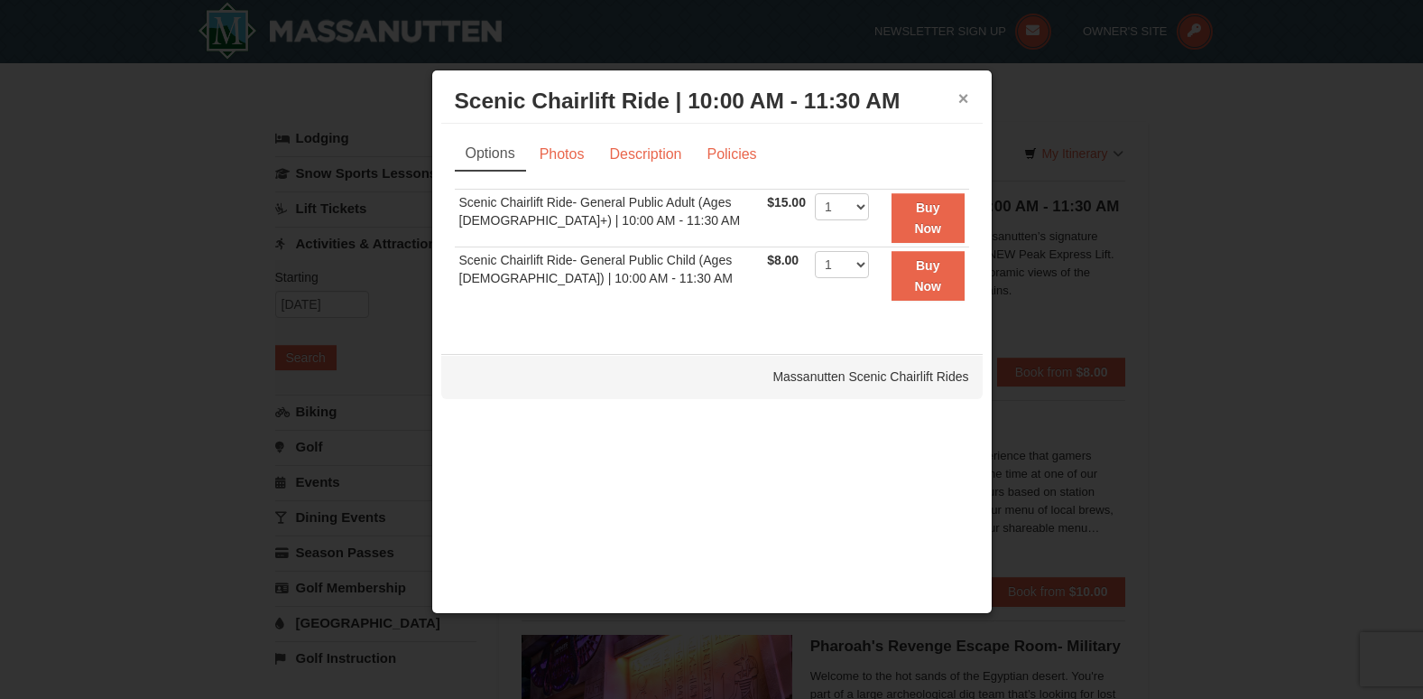
click at [960, 95] on button "×" at bounding box center [964, 98] width 11 height 18
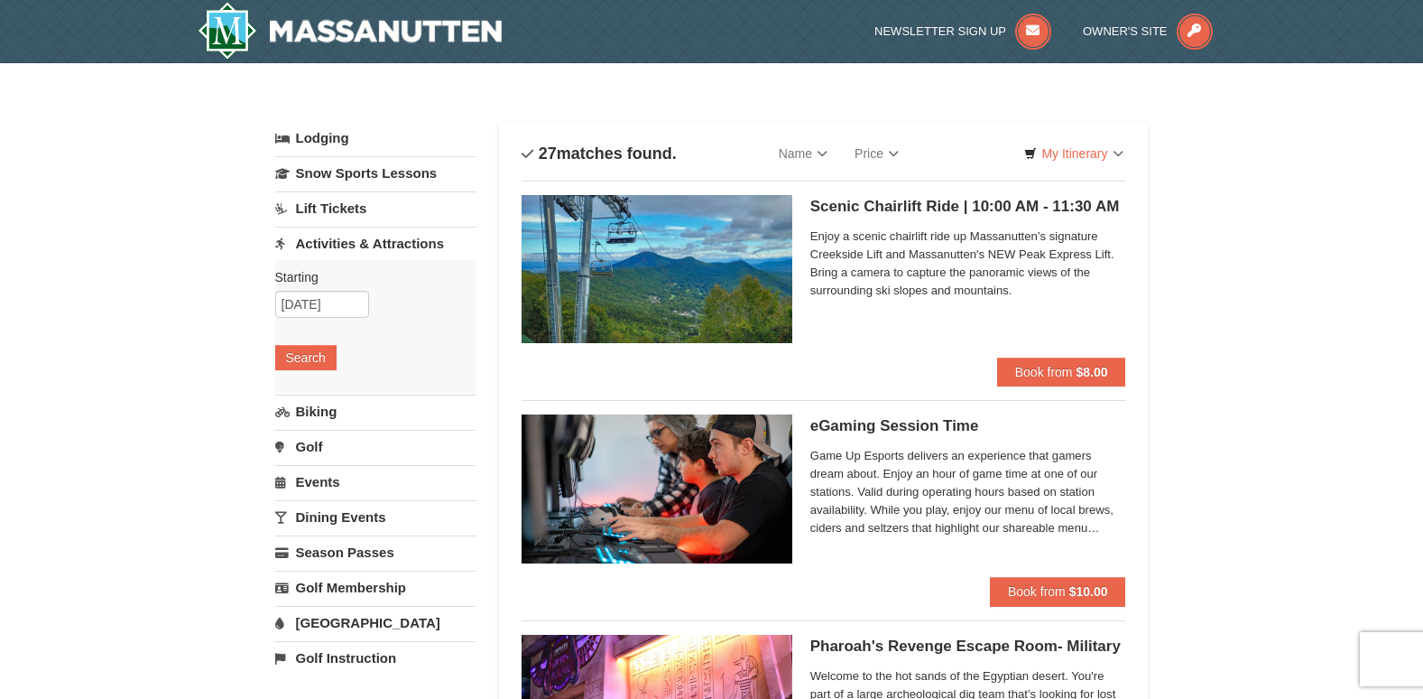
click at [583, 277] on img at bounding box center [657, 269] width 271 height 148
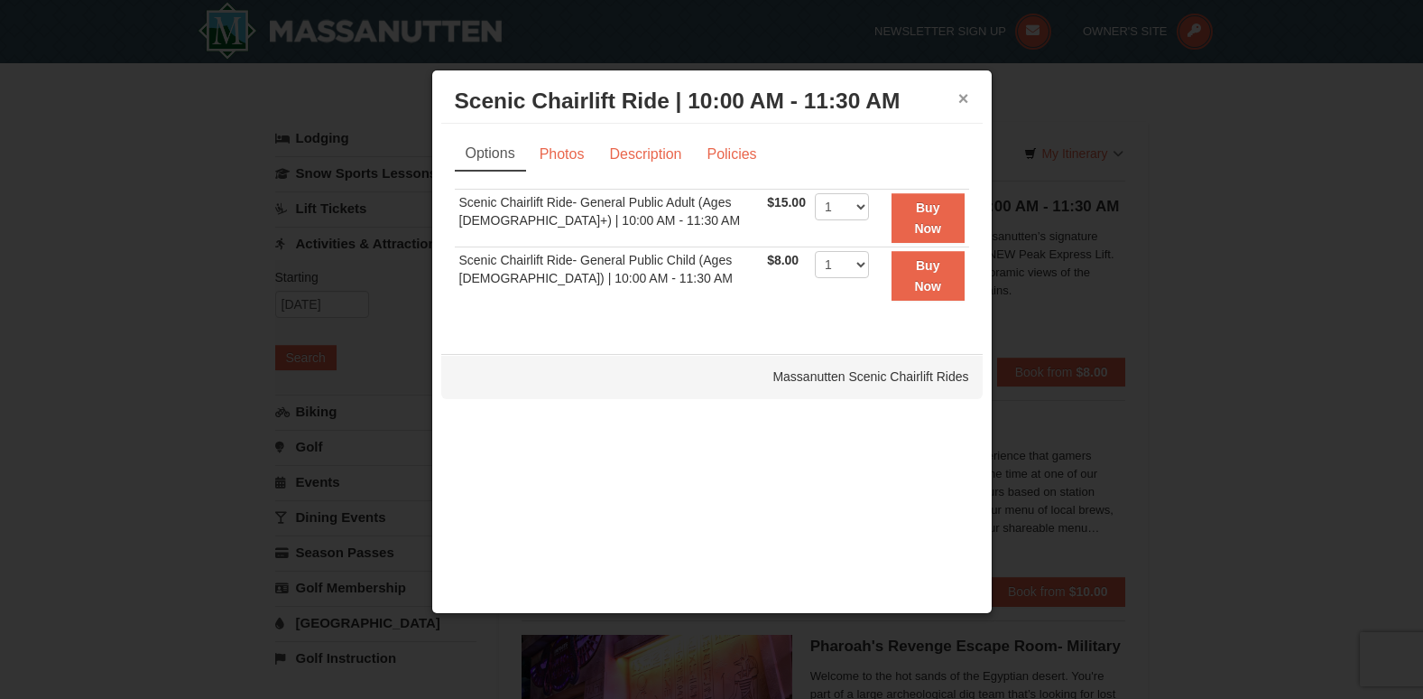
click at [959, 103] on button "×" at bounding box center [964, 98] width 11 height 18
